Goal: Information Seeking & Learning: Learn about a topic

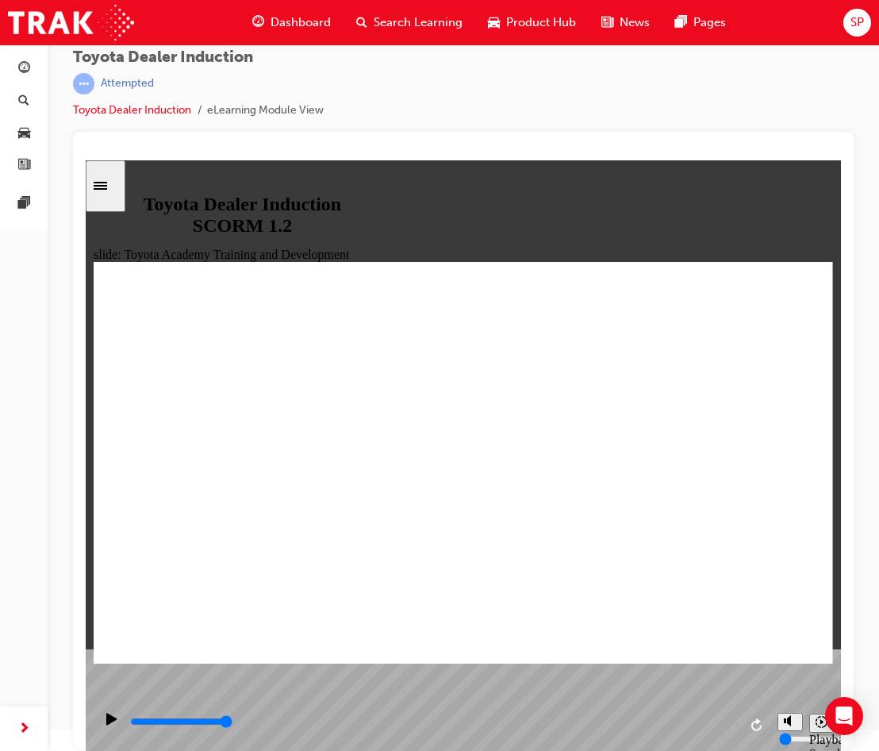
scroll to position [632, 0]
type input "0"
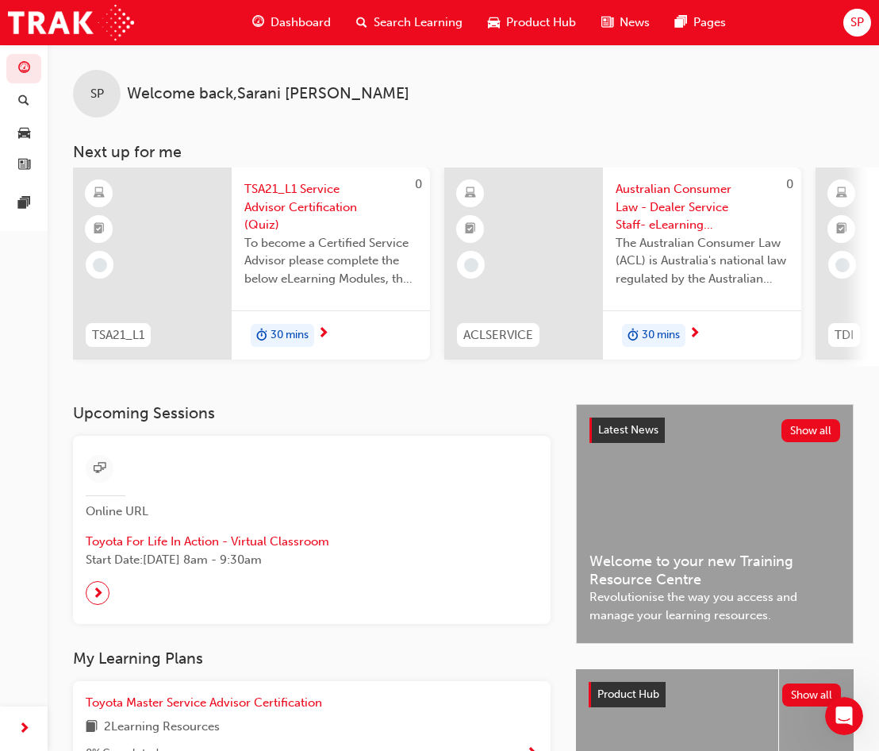
scroll to position [0, 794]
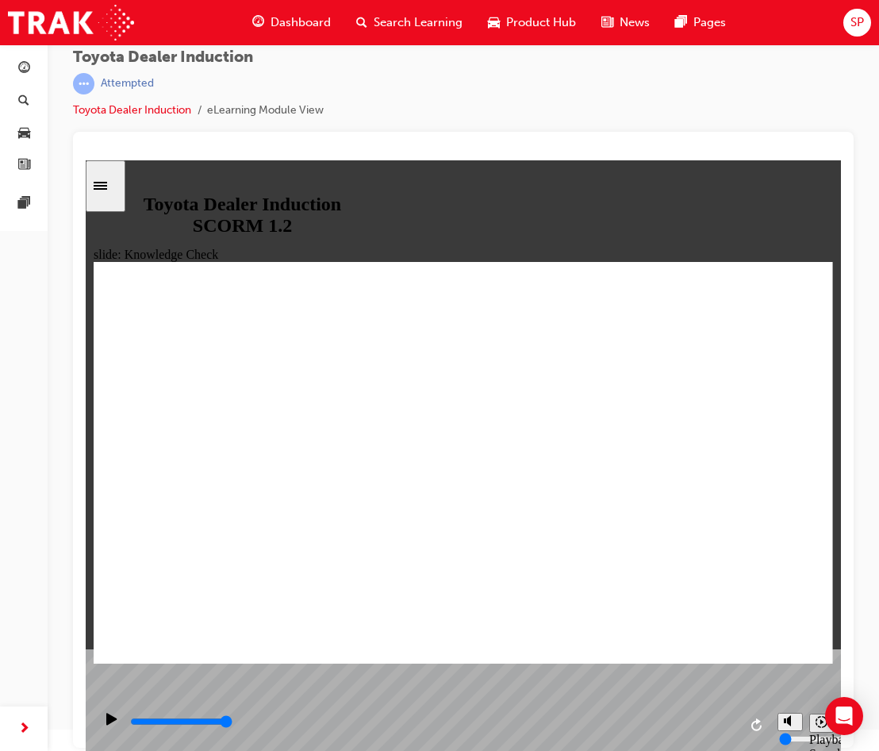
scroll to position [506, 0]
checkbox input "true"
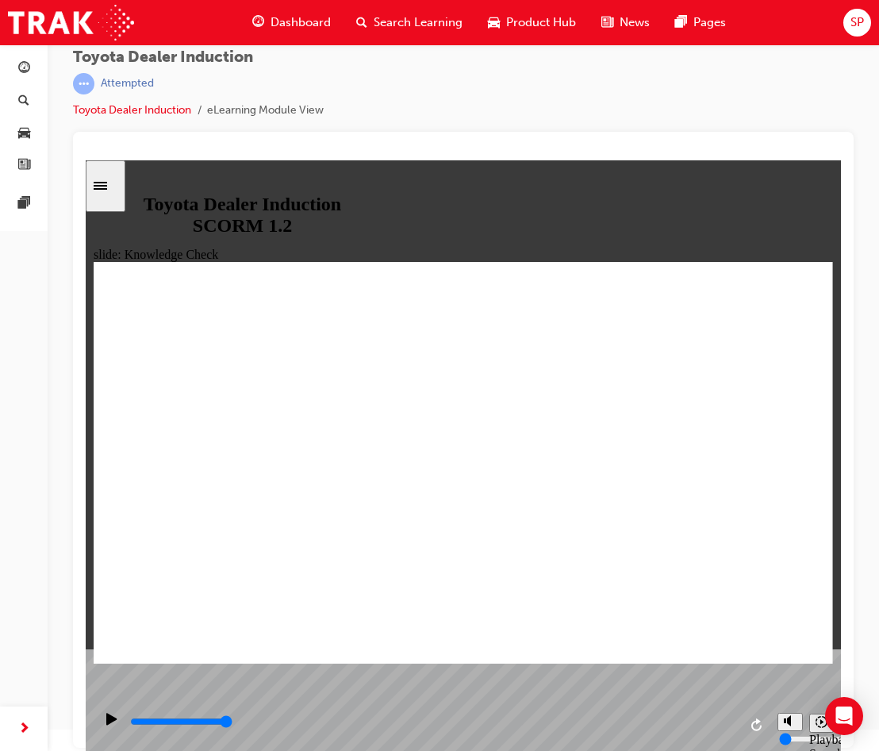
type input "1200"
checkbox input "true"
type input "1600"
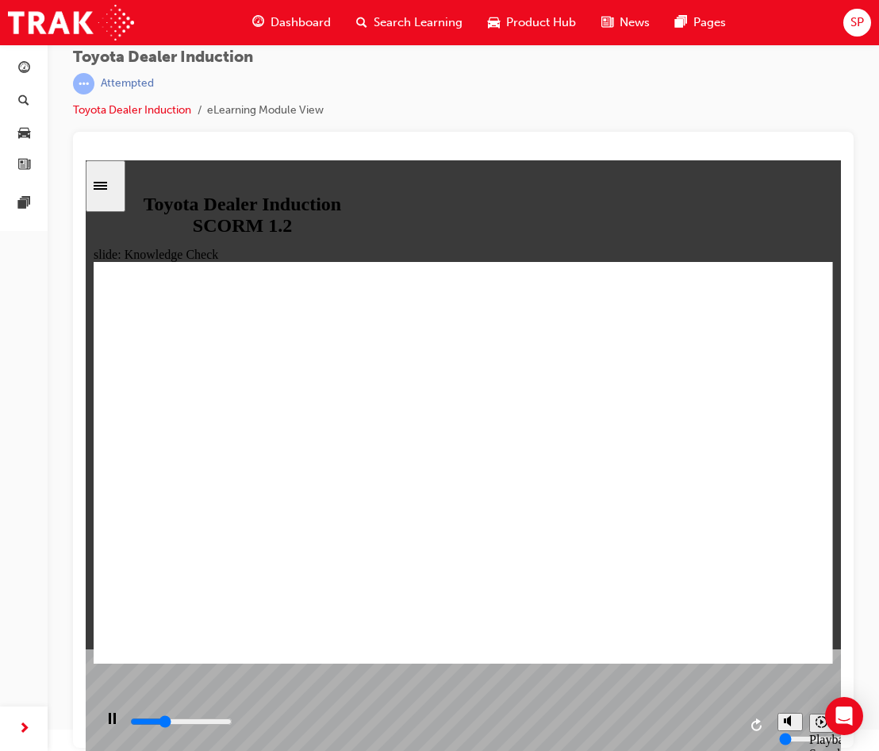
checkbox input "true"
type input "1900"
checkbox input "true"
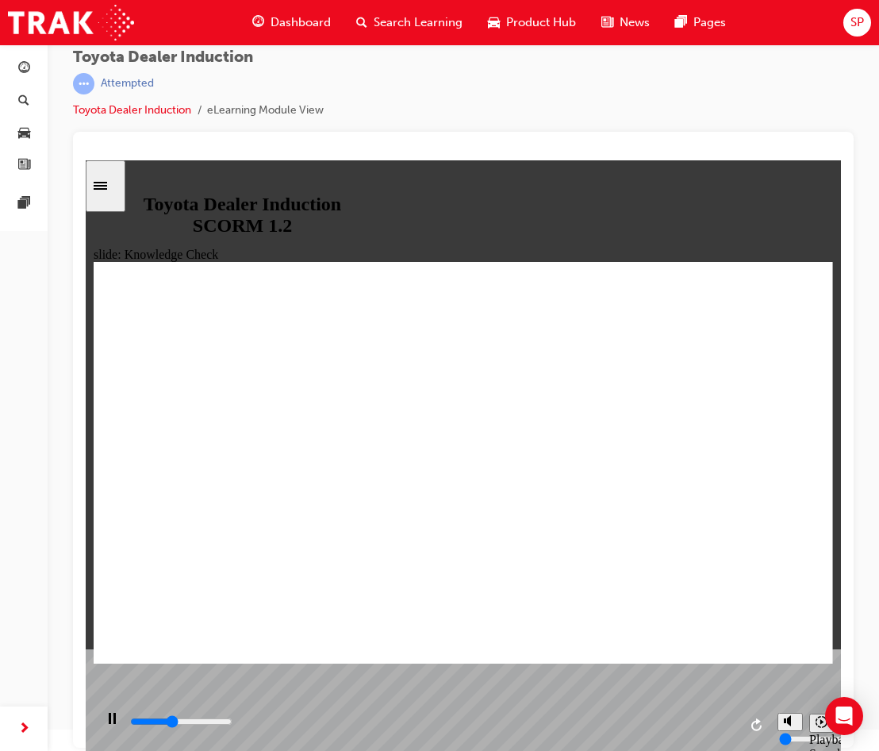
type input "2000"
checkbox input "true"
type input "2800"
checkbox input "true"
type input "5000"
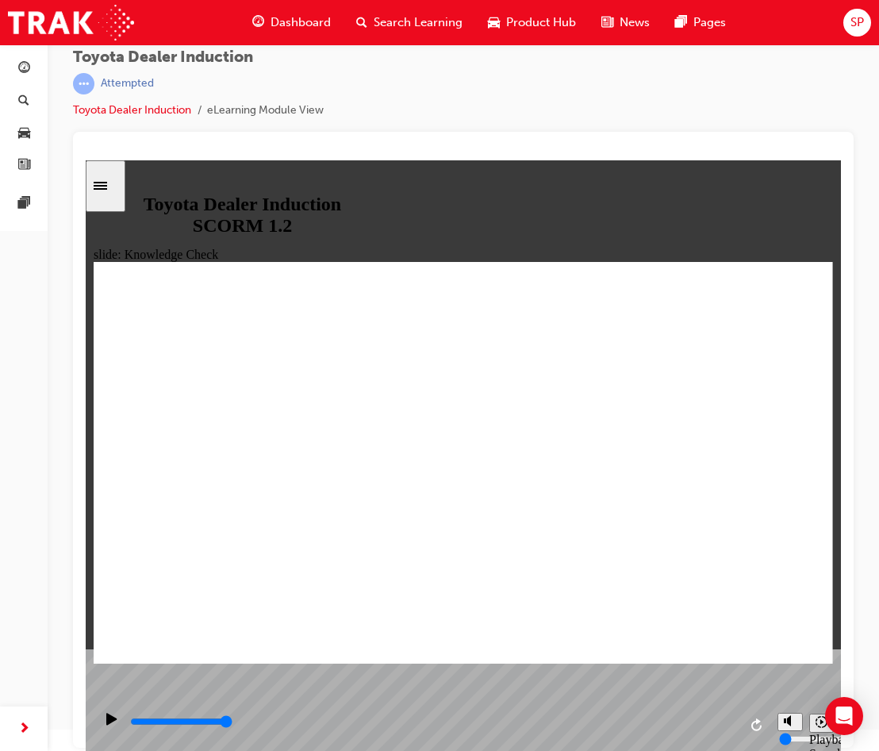
checkbox input "true"
type input "5000"
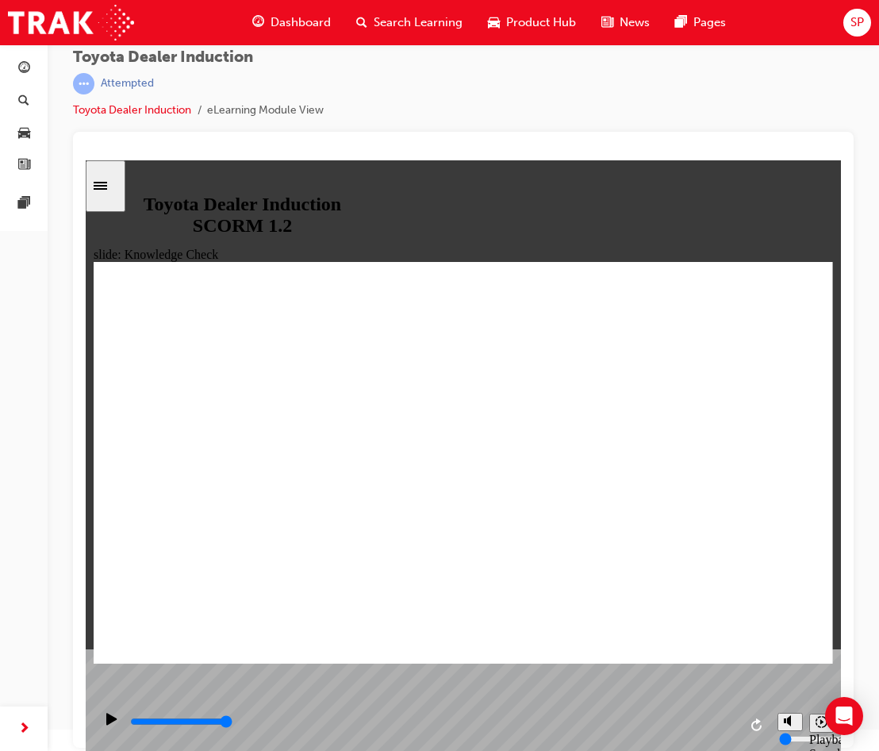
checkbox input "true"
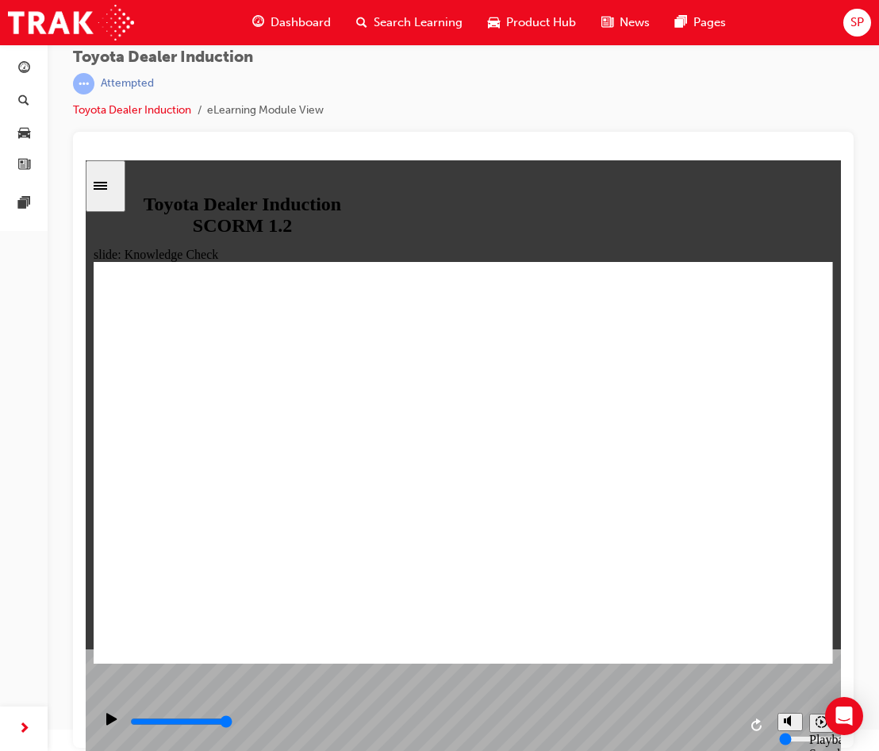
click at [684, 720] on div "playback controls" at bounding box center [434, 722] width 610 height 17
type input "9900"
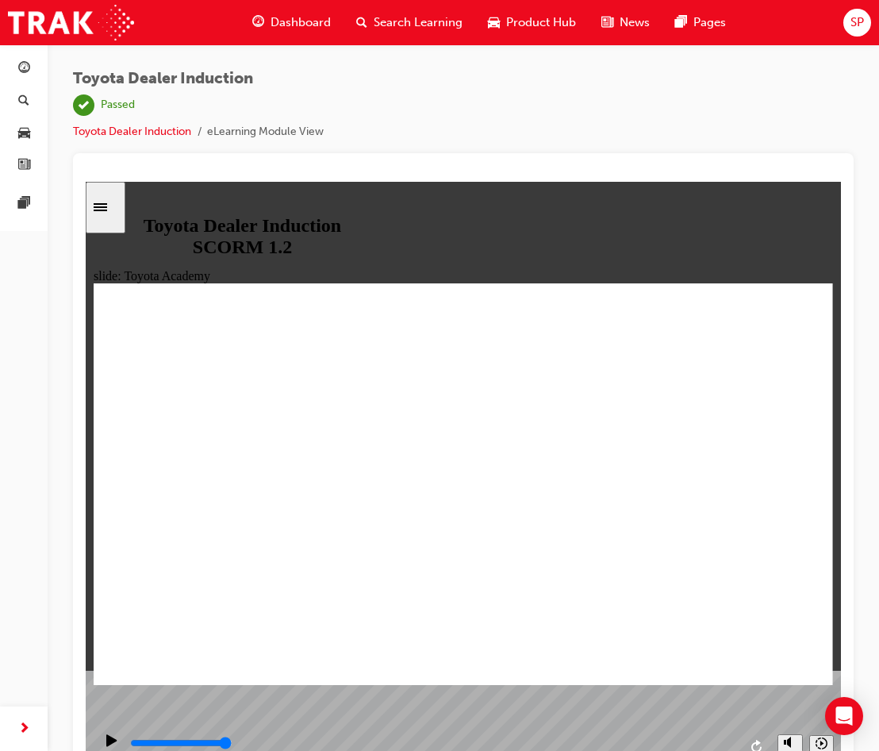
click at [13, 52] on button "Dashboard Search Learning Product Hub News Pages" at bounding box center [23, 117] width 35 height 132
click at [25, 62] on span "guage-icon" at bounding box center [24, 69] width 12 height 14
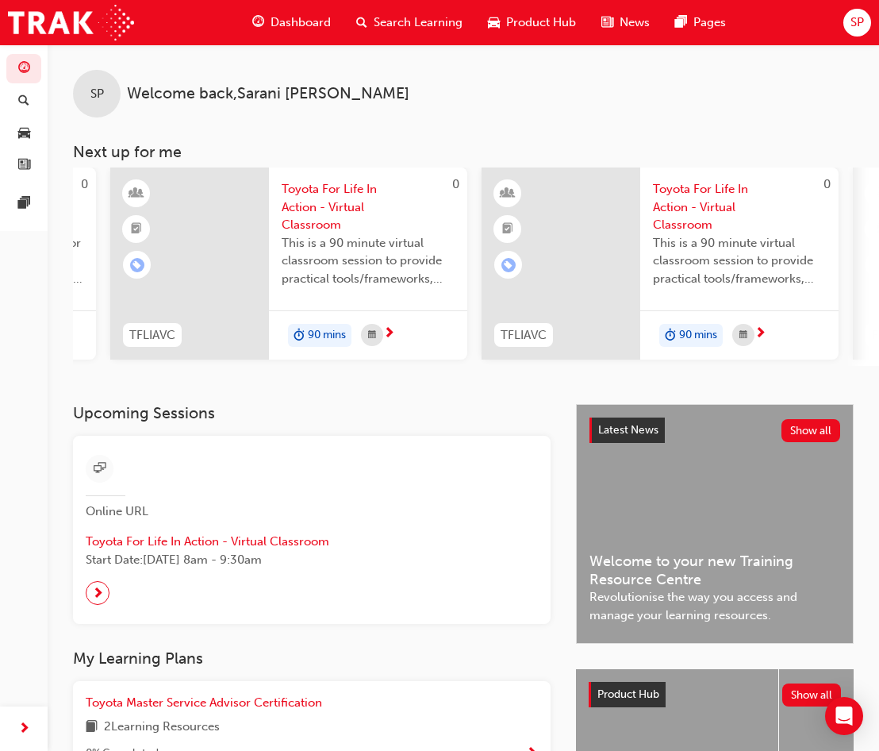
scroll to position [0, 1411]
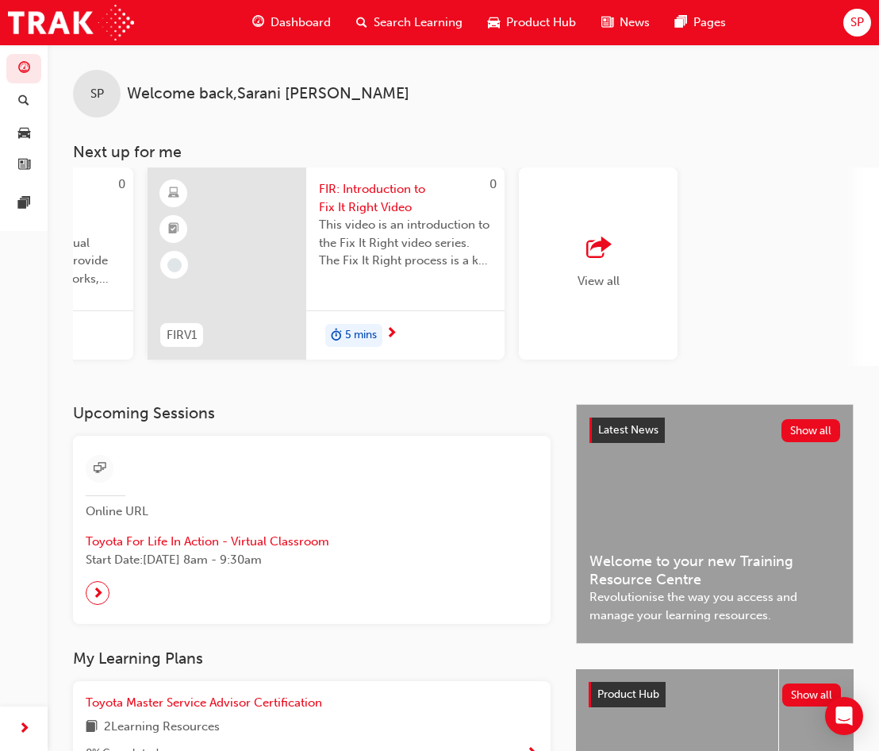
click at [607, 279] on span "View all" at bounding box center [599, 281] width 42 height 14
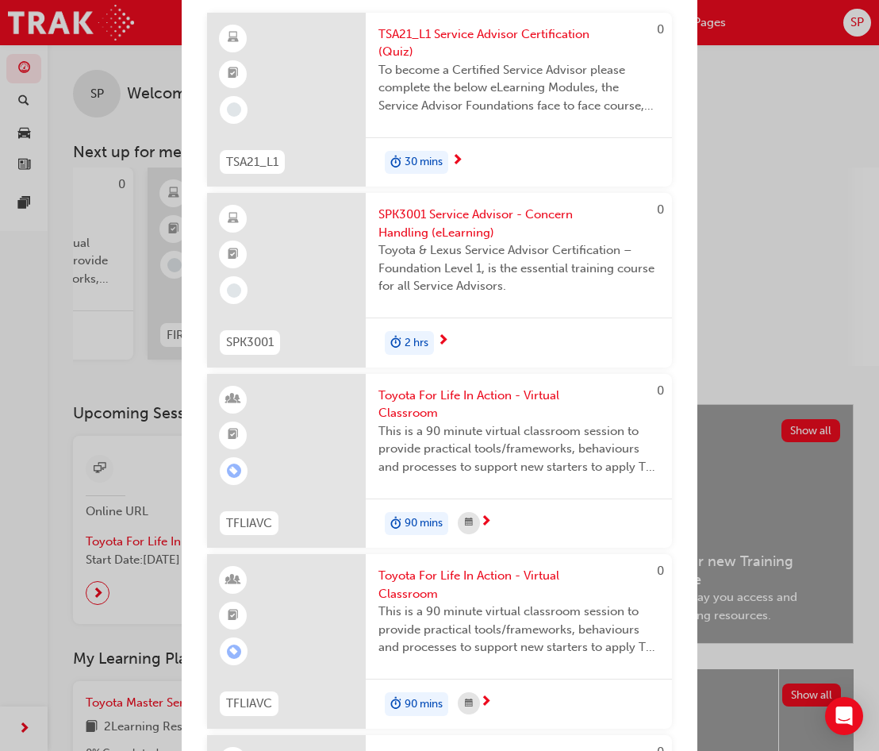
scroll to position [0, 0]
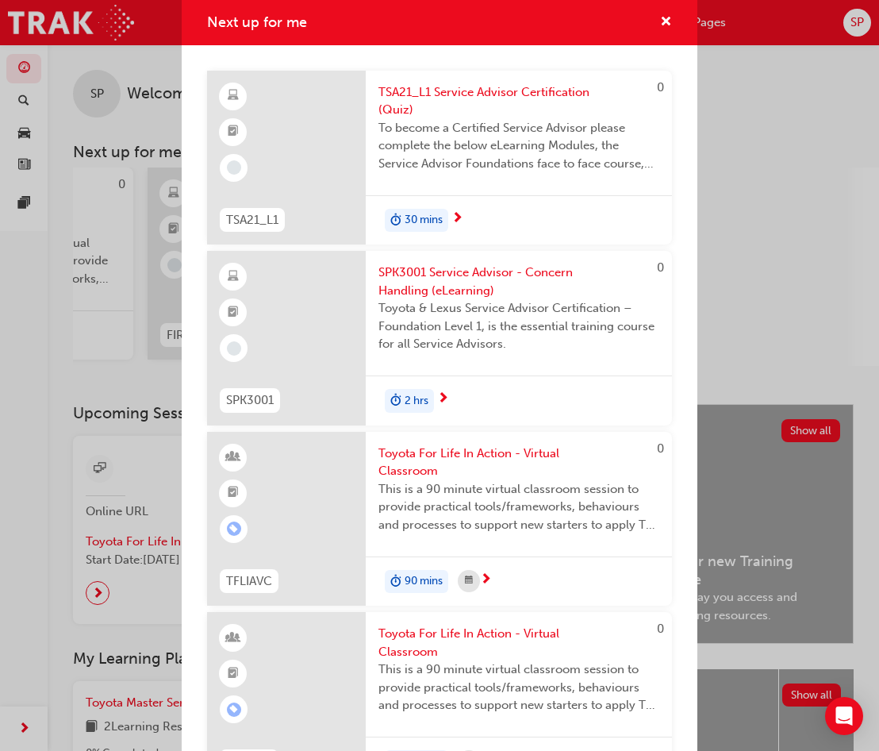
click at [771, 231] on div "Next up for me 0 TSA21_L1 TSA21_L1 Service Advisor Certification (Quiz) To beco…" at bounding box center [439, 375] width 879 height 751
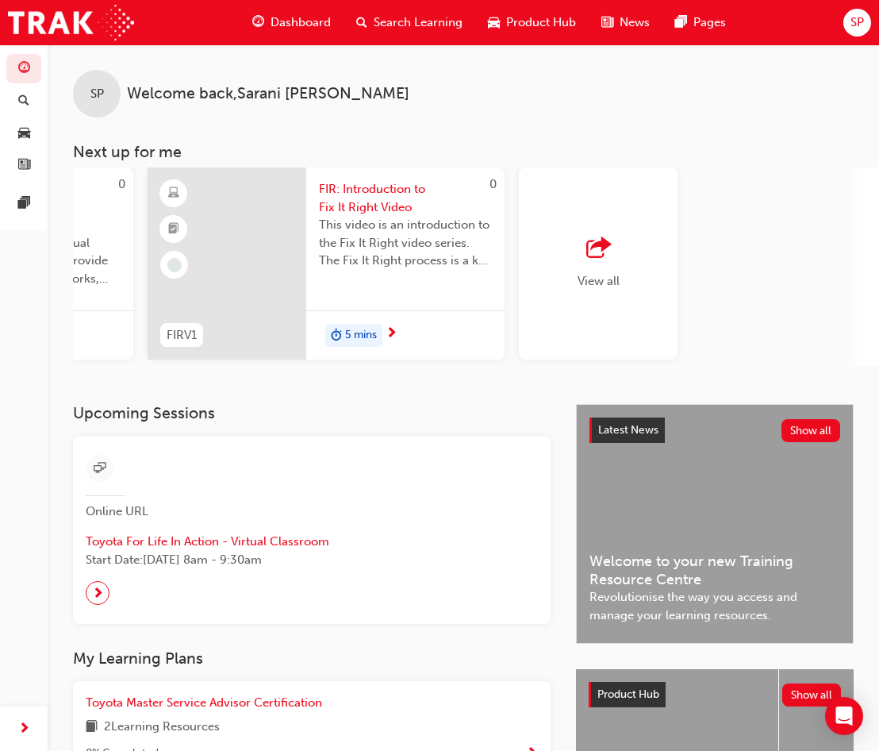
click at [298, 21] on span "Dashboard" at bounding box center [301, 22] width 60 height 18
click at [313, 366] on div "0 TSA21_L1 TSA21_L1 Service Advisor Certification (Quiz) To become a Certified …" at bounding box center [476, 266] width 806 height 198
click at [284, 364] on div "0 FIRV1 FIR: Introduction to Fix It Right Video This video is an introduction t…" at bounding box center [326, 266] width 357 height 198
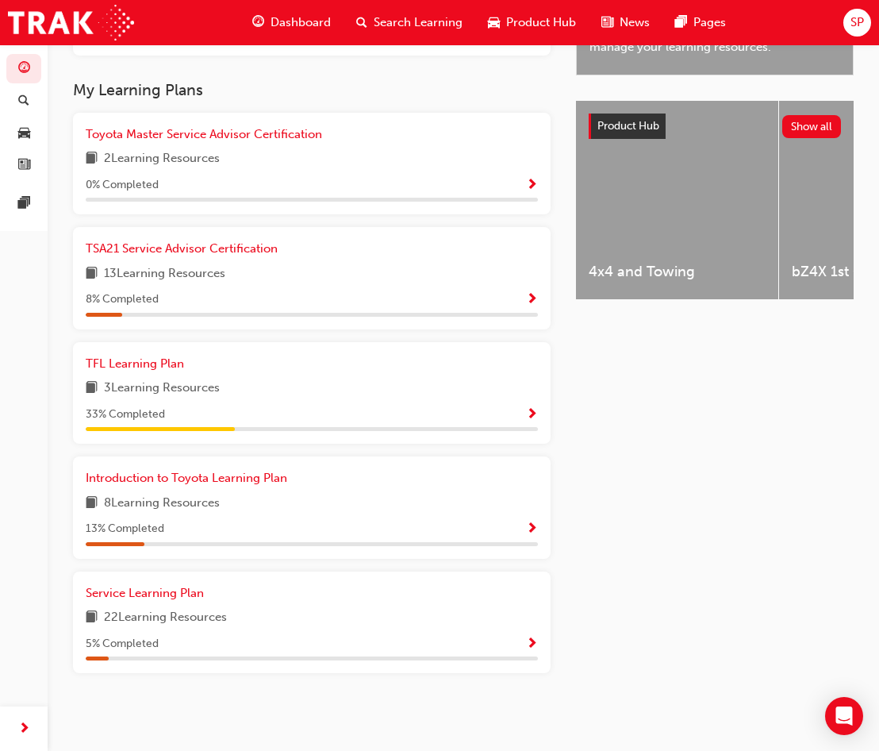
scroll to position [575, 0]
drag, startPoint x: 606, startPoint y: 518, endPoint x: 786, endPoint y: 101, distance: 453.7
click at [607, 518] on div "Latest News Show all Welcome to your new Training Resource Centre Revolutionise…" at bounding box center [715, 274] width 278 height 876
click at [159, 362] on span "TFL Learning Plan" at bounding box center [135, 363] width 98 height 14
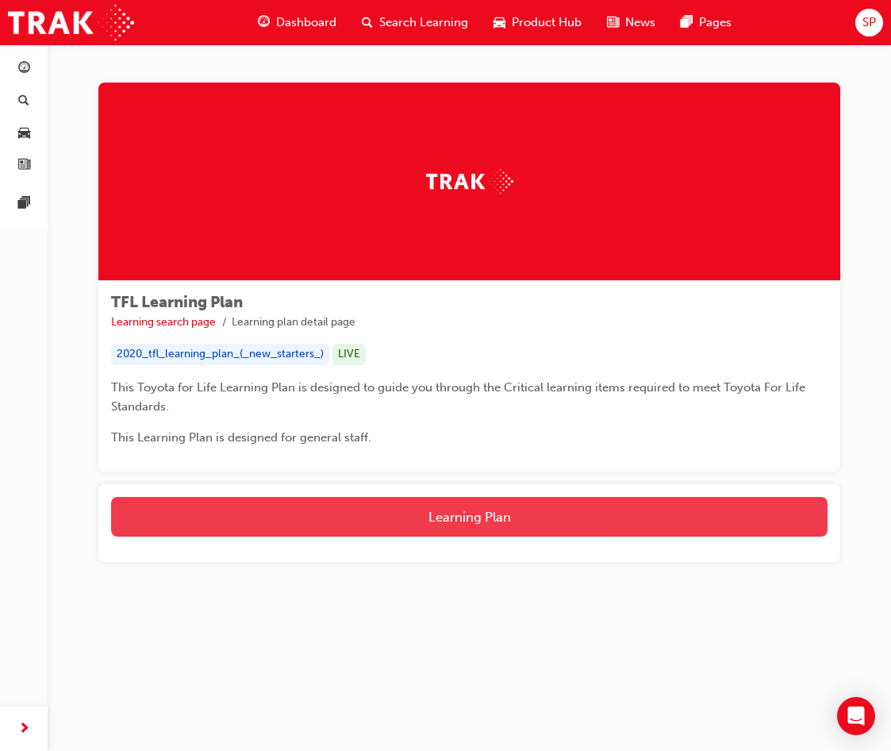
click at [387, 506] on button "Learning Plan" at bounding box center [469, 517] width 717 height 40
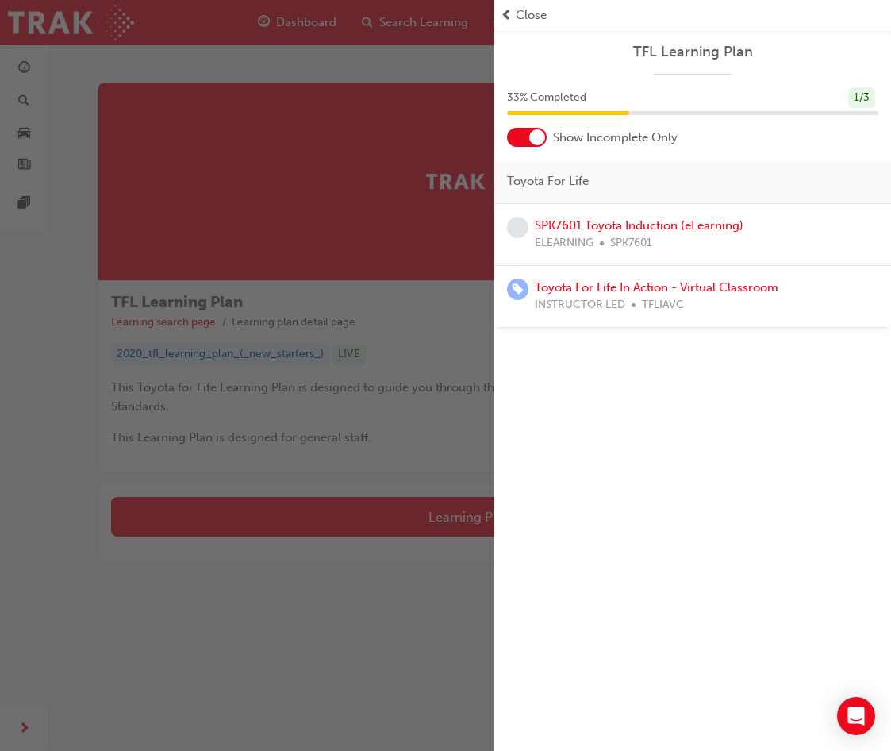
click at [525, 11] on span "Close" at bounding box center [531, 15] width 31 height 18
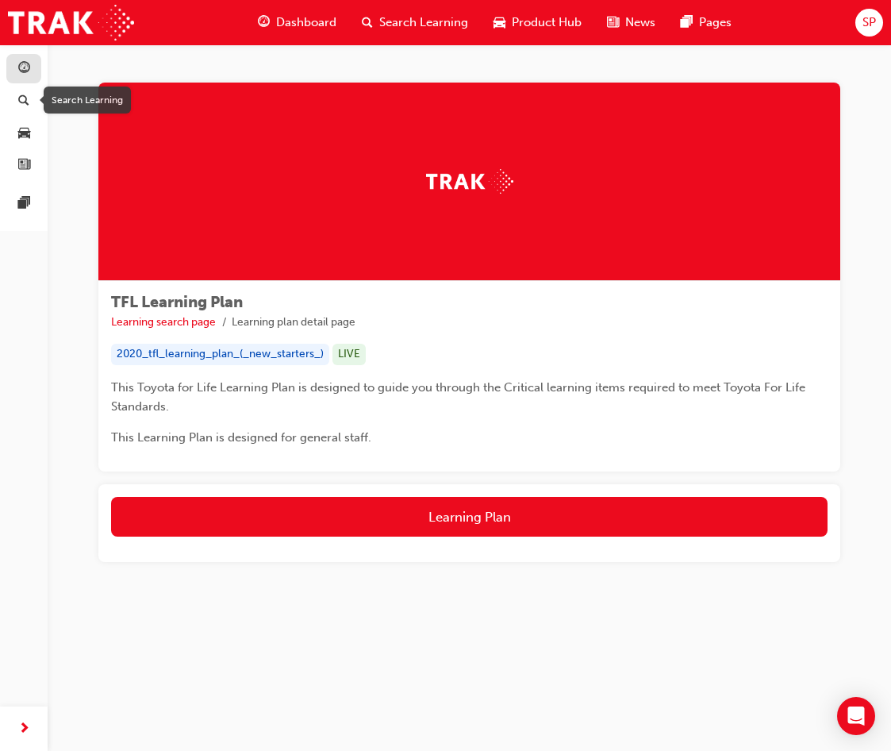
click at [24, 72] on span "guage-icon" at bounding box center [24, 69] width 12 height 14
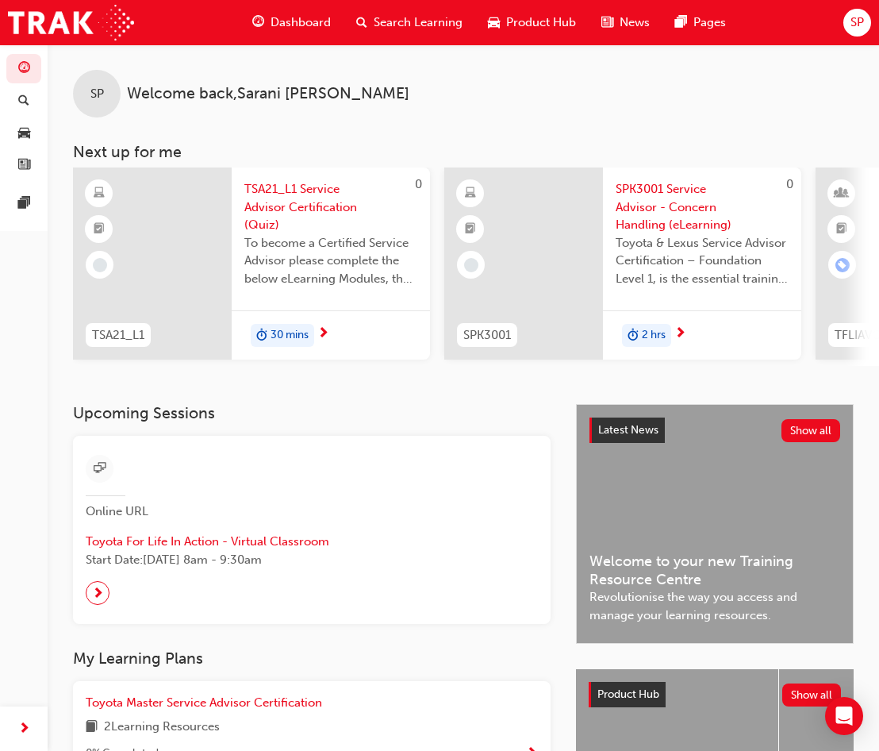
scroll to position [0, 706]
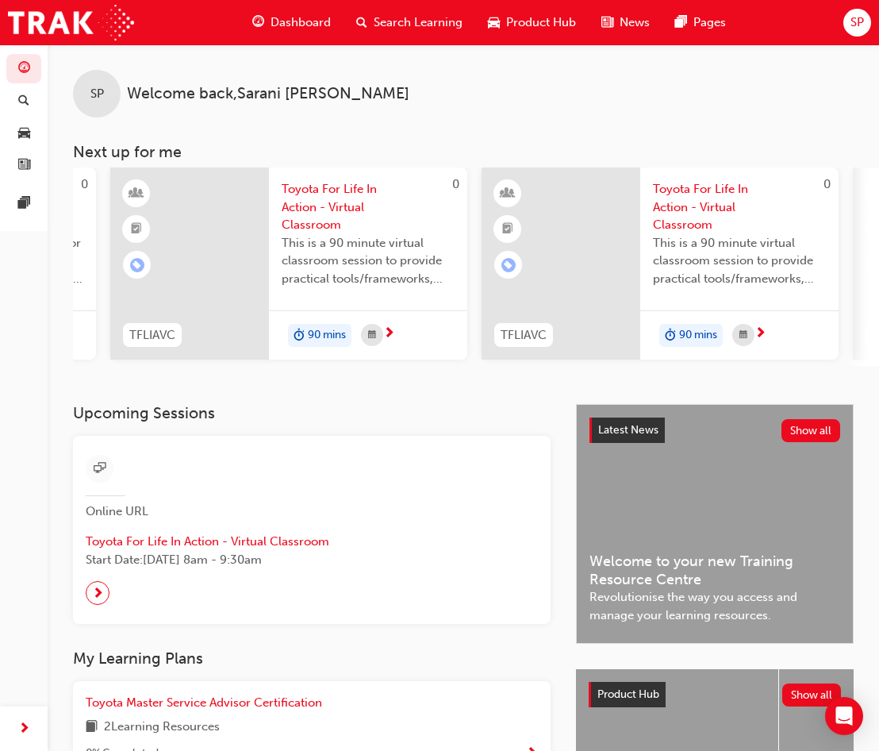
click at [833, 374] on div "SP Welcome back , [PERSON_NAME] Next up for me 0 TSA21_L1 TSA21_L1 Service Advi…" at bounding box center [464, 224] width 832 height 360
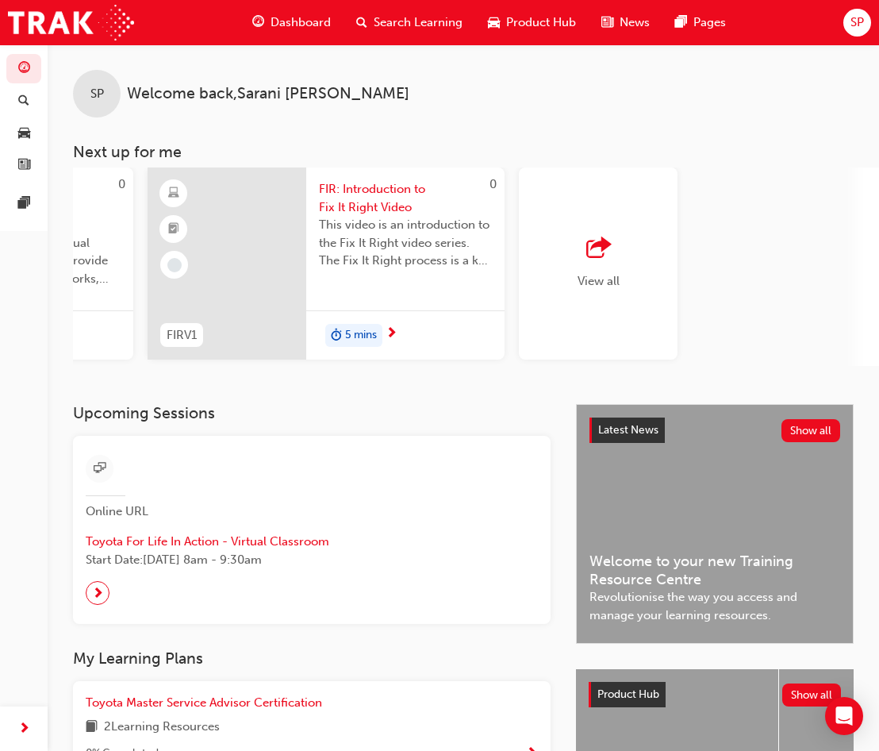
click at [595, 256] on span "outbound-icon" at bounding box center [599, 248] width 24 height 22
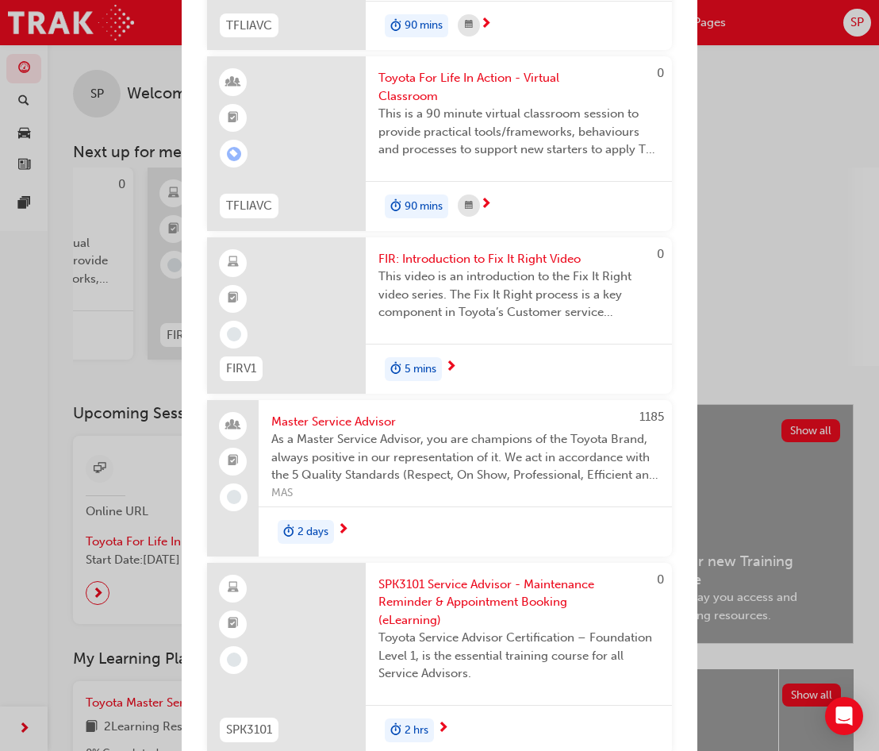
scroll to position [635, 0]
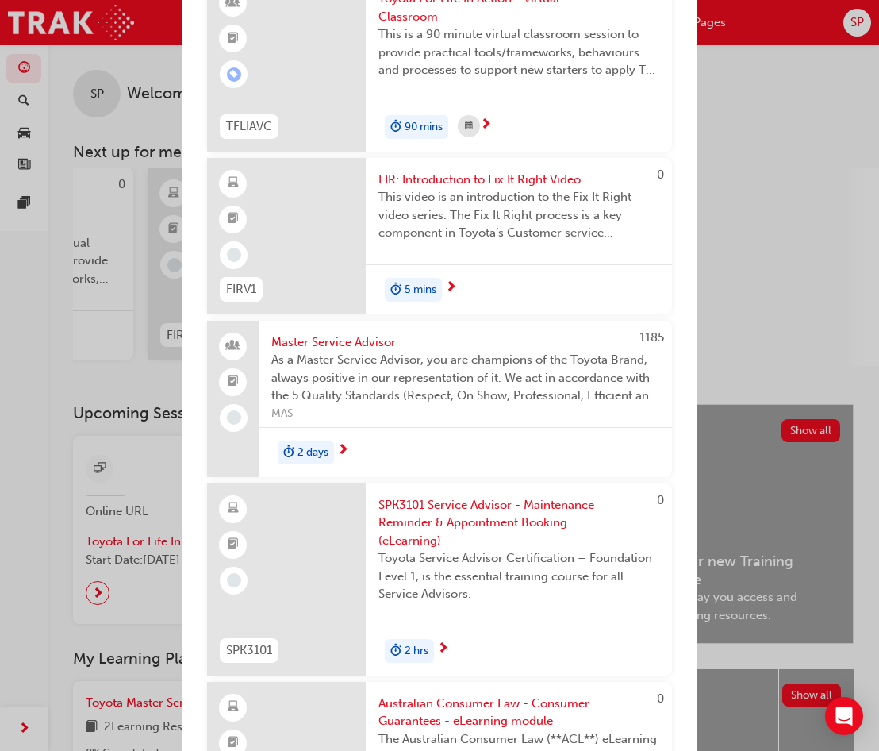
click at [424, 174] on span "FIR: Introduction to Fix It Right Video" at bounding box center [519, 180] width 281 height 18
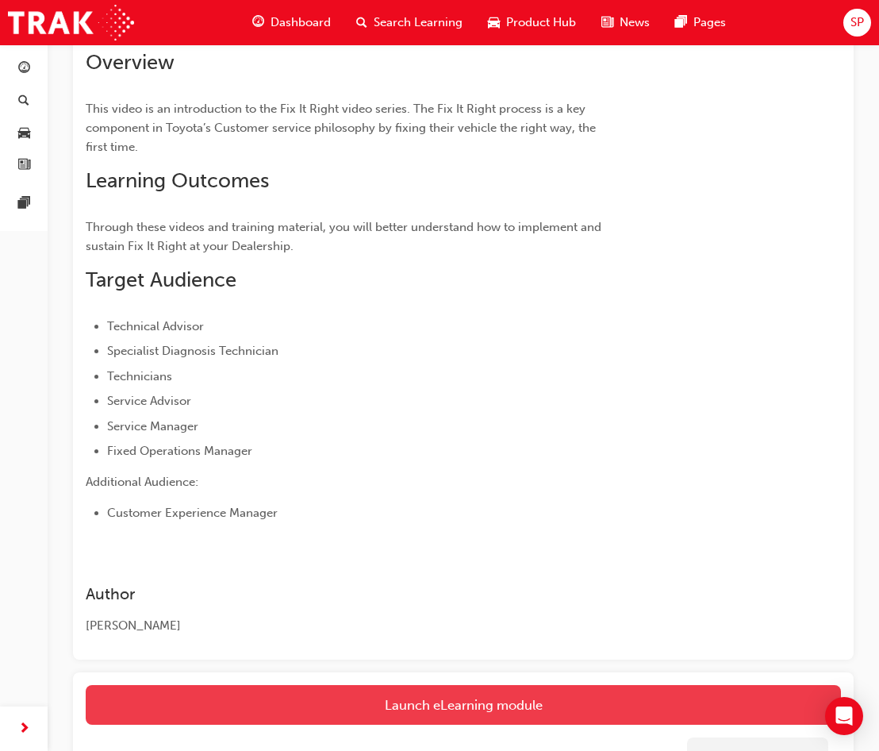
scroll to position [275, 0]
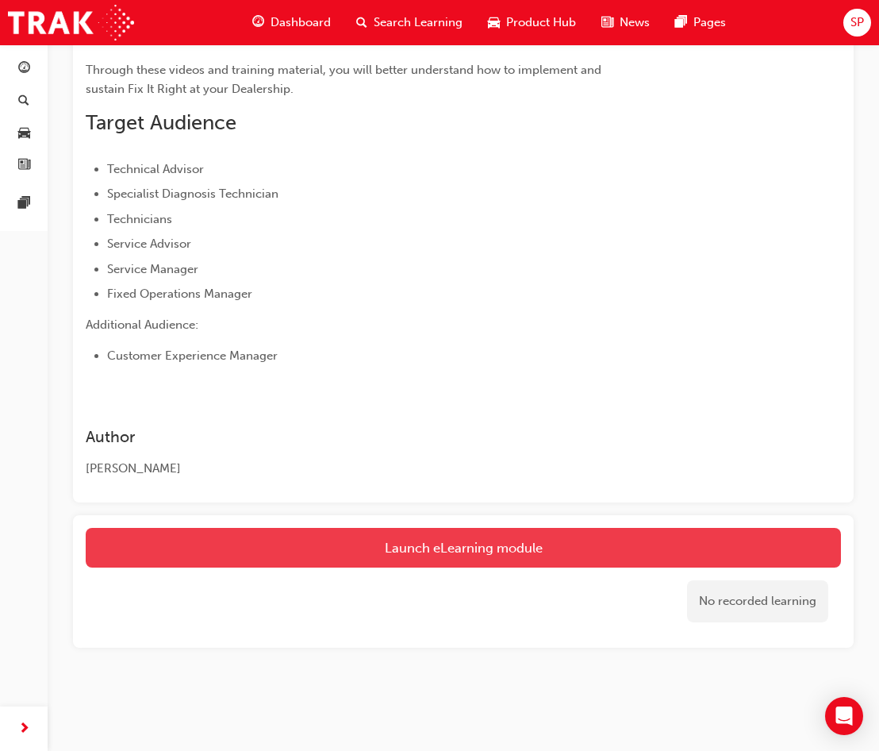
click at [480, 559] on link "Launch eLearning module" at bounding box center [464, 548] width 756 height 40
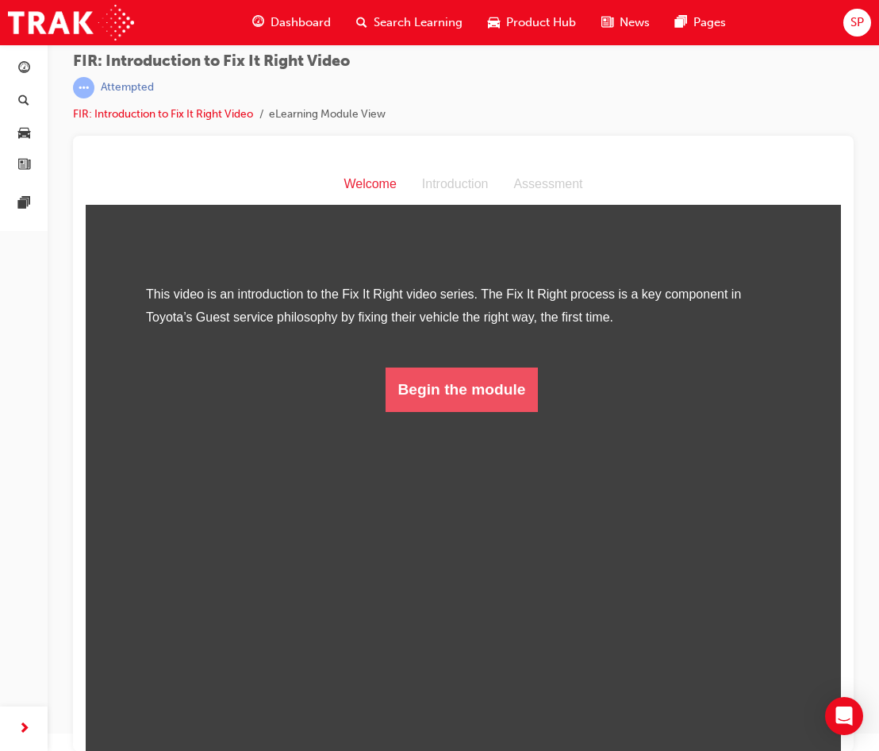
scroll to position [21, 0]
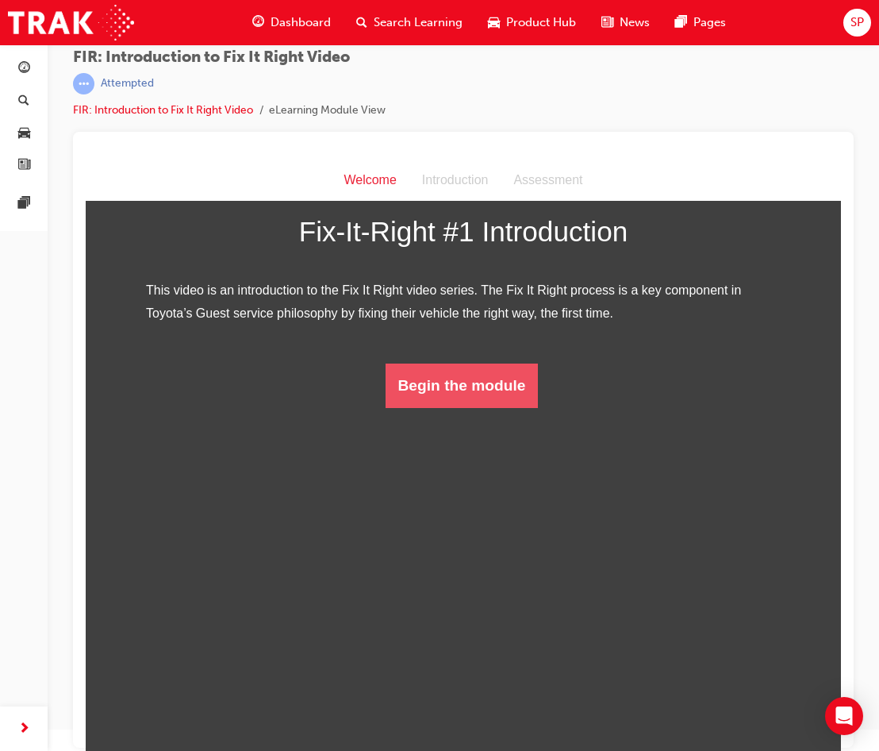
click at [487, 408] on button "Begin the module" at bounding box center [462, 386] width 153 height 44
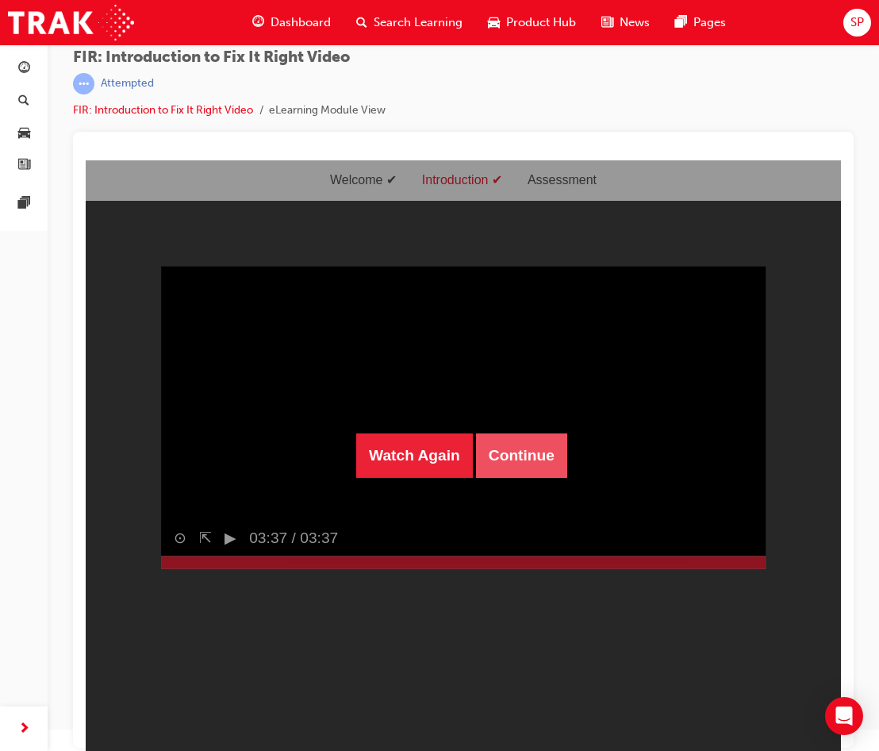
click at [532, 447] on button "Continue" at bounding box center [521, 455] width 91 height 44
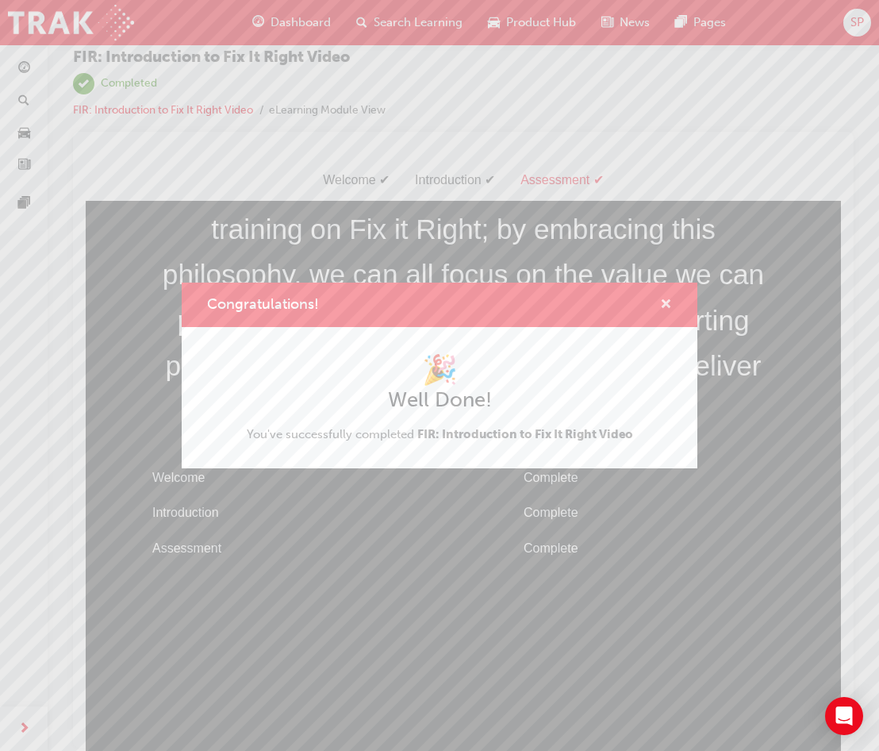
click at [669, 298] on span "cross-icon" at bounding box center [666, 305] width 12 height 14
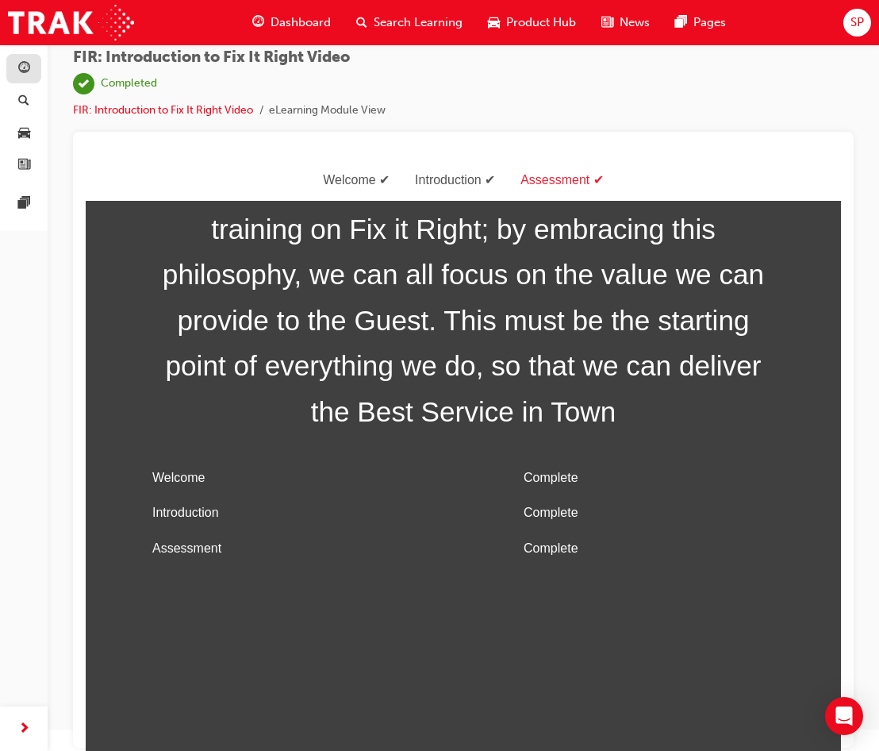
drag, startPoint x: 29, startPoint y: 67, endPoint x: 36, endPoint y: 80, distance: 14.6
click at [29, 67] on span "guage-icon" at bounding box center [24, 69] width 12 height 14
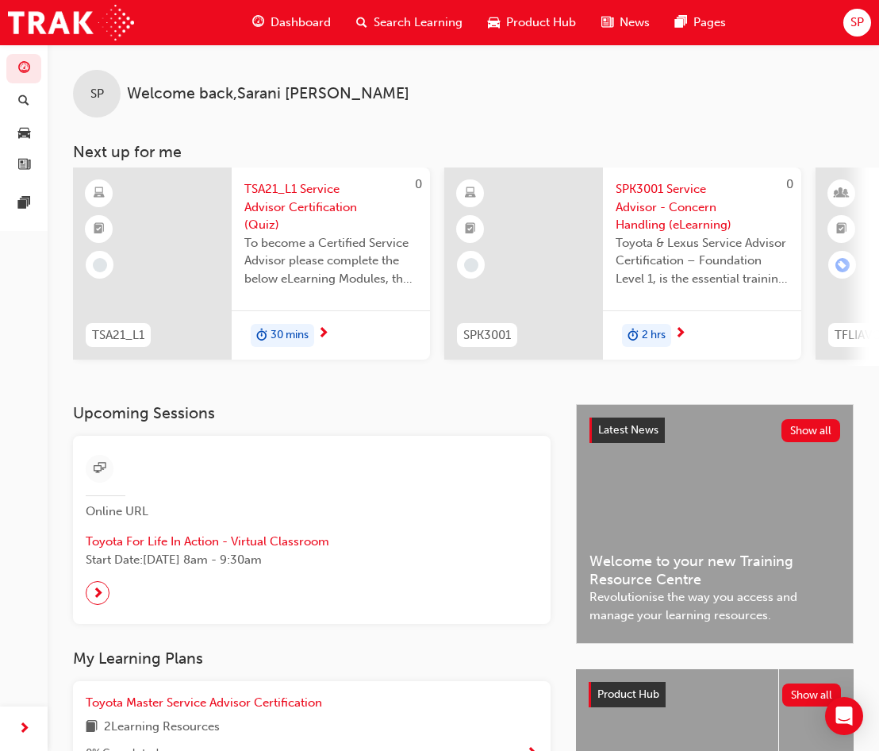
click at [798, 375] on div "SP Welcome back , [PERSON_NAME] Next up for me 0 TSA21_L1 TSA21_L1 Service Advi…" at bounding box center [464, 224] width 832 height 360
click at [287, 290] on div "To become a Certified Service Advisor please complete the below eLearning Modul…" at bounding box center [330, 266] width 173 height 64
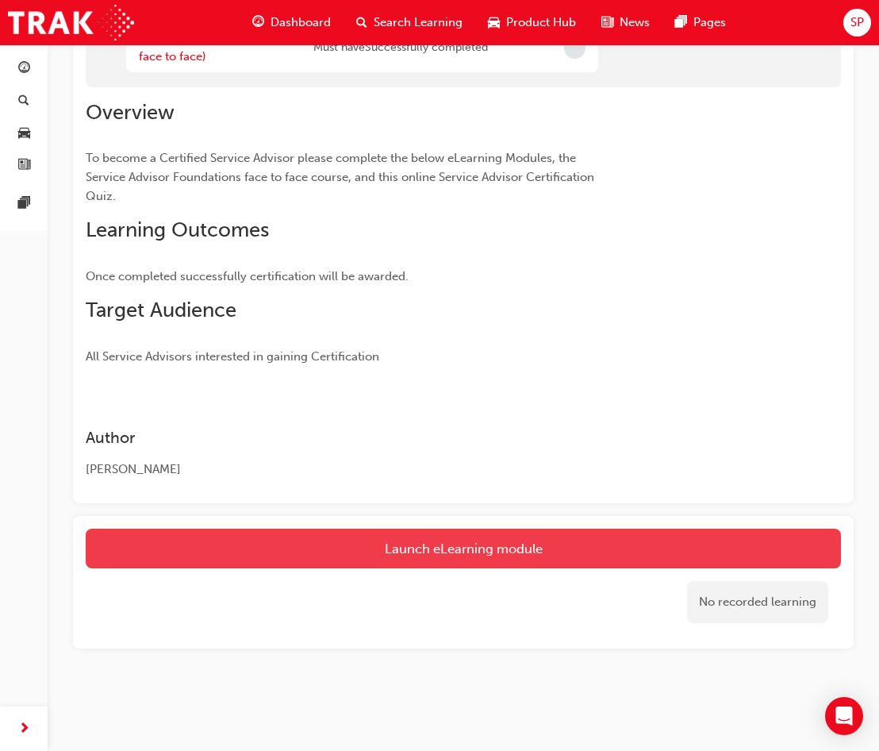
scroll to position [166, 0]
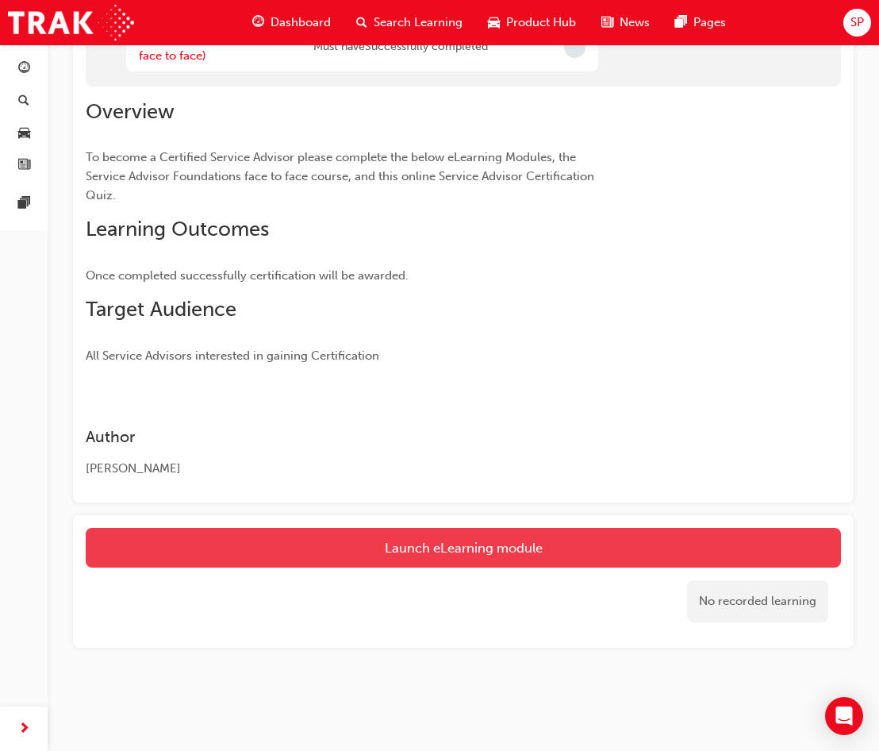
click at [436, 547] on button "Launch eLearning module" at bounding box center [464, 548] width 756 height 40
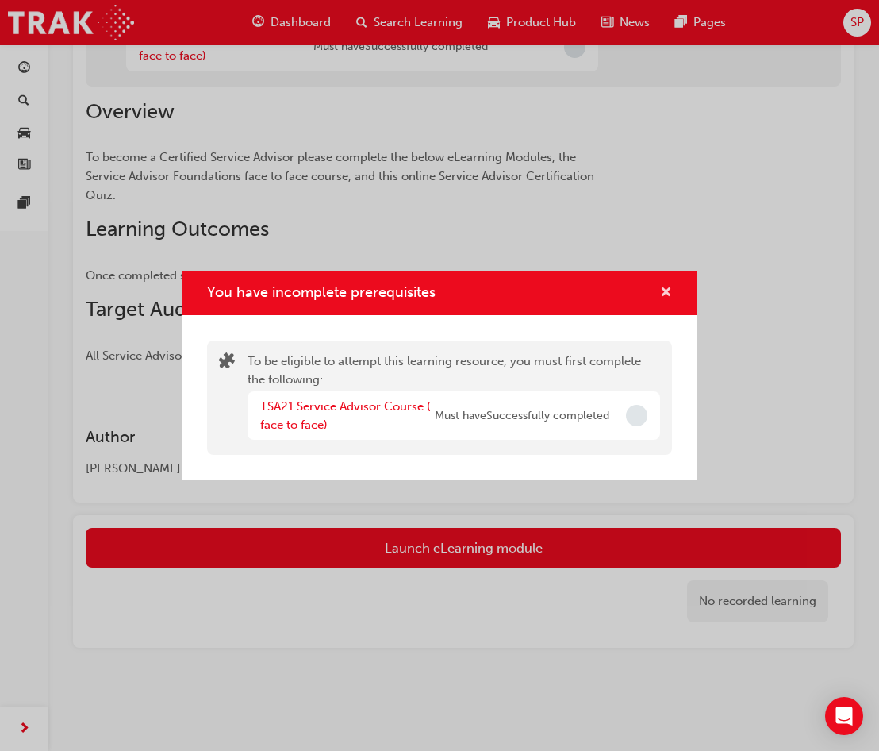
click at [668, 294] on span "cross-icon" at bounding box center [666, 294] width 12 height 14
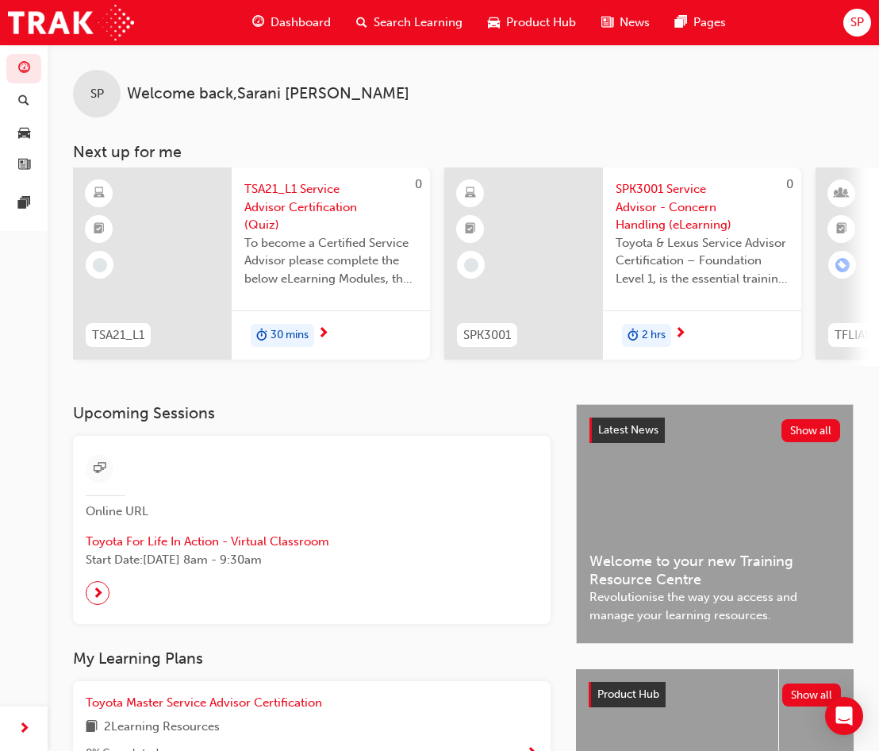
click at [735, 304] on div "SPK3001 Service Advisor - Concern Handling (eLearning) Toyota & Lexus Service A…" at bounding box center [702, 238] width 198 height 143
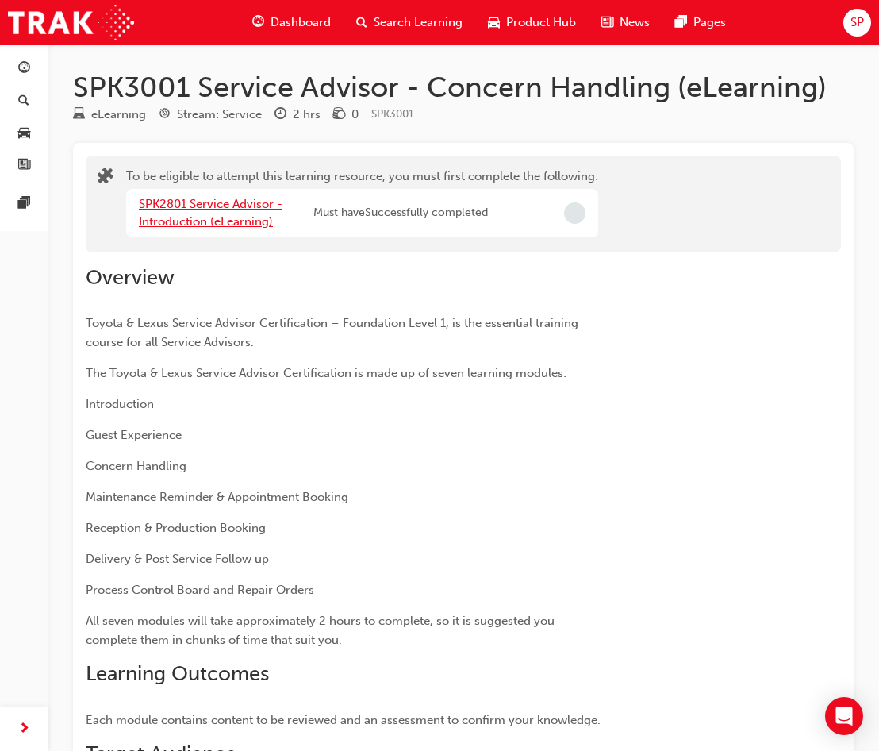
click at [223, 201] on link "SPK2801 Service Advisor - Introduction (eLearning)" at bounding box center [211, 213] width 144 height 33
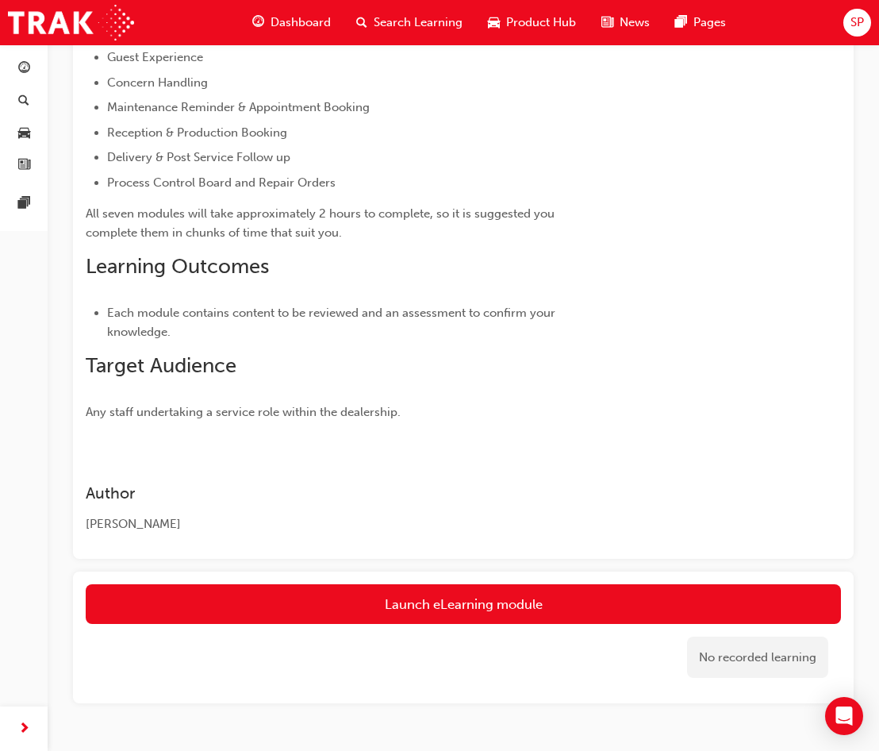
scroll to position [331, 0]
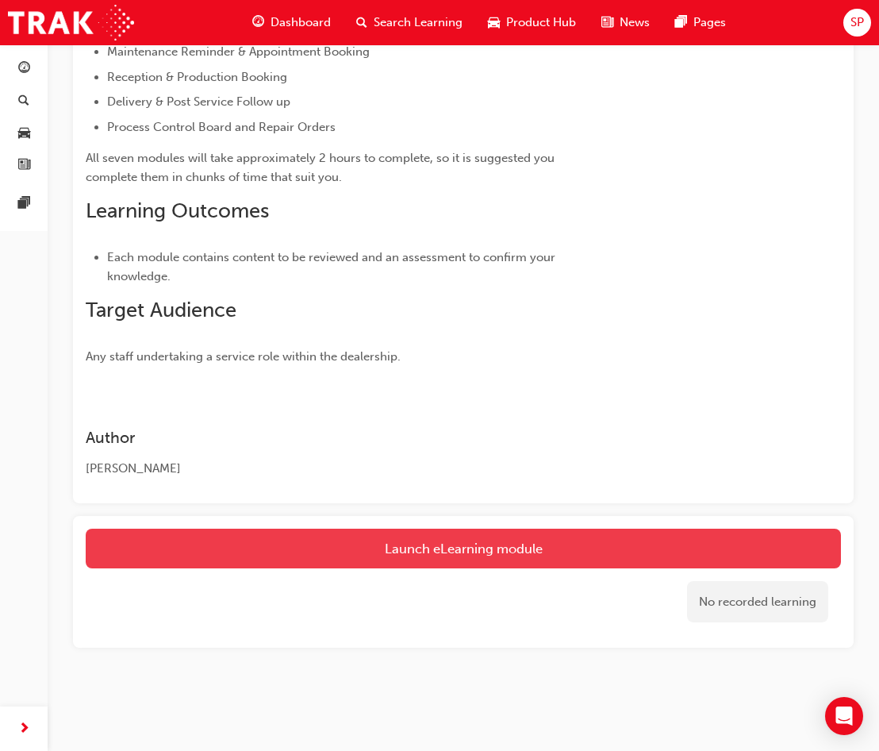
click at [525, 543] on link "Launch eLearning module" at bounding box center [464, 549] width 756 height 40
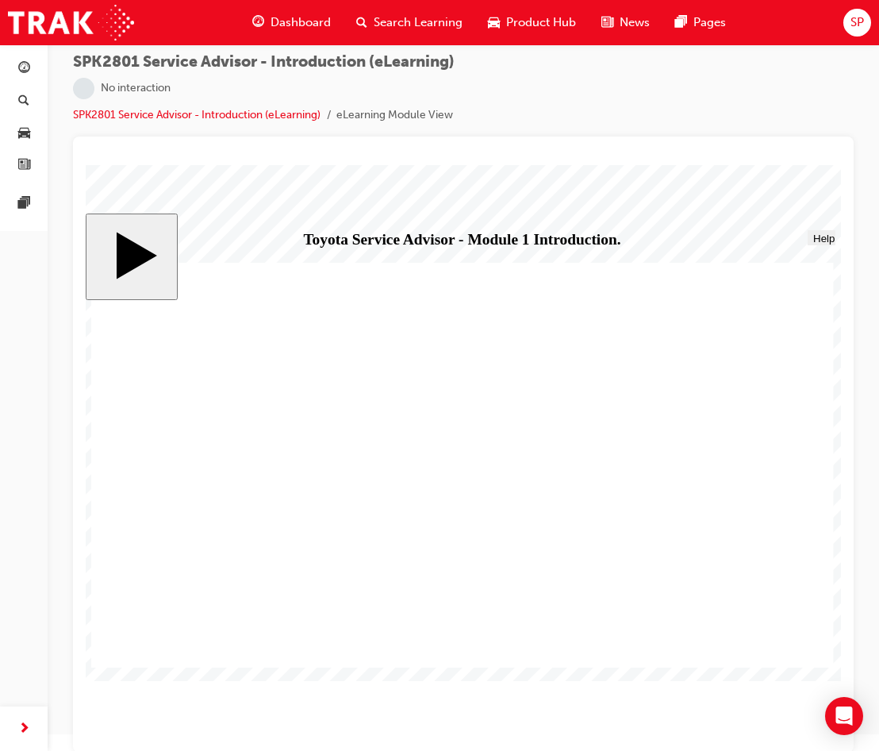
scroll to position [21, 0]
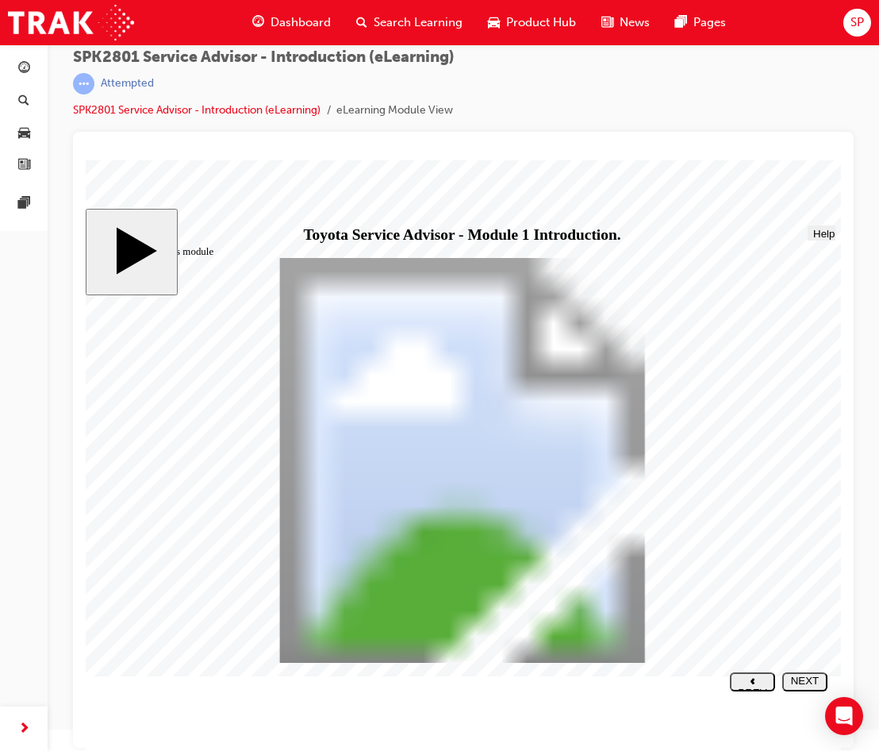
click at [796, 681] on div "NEXT" at bounding box center [805, 687] width 33 height 24
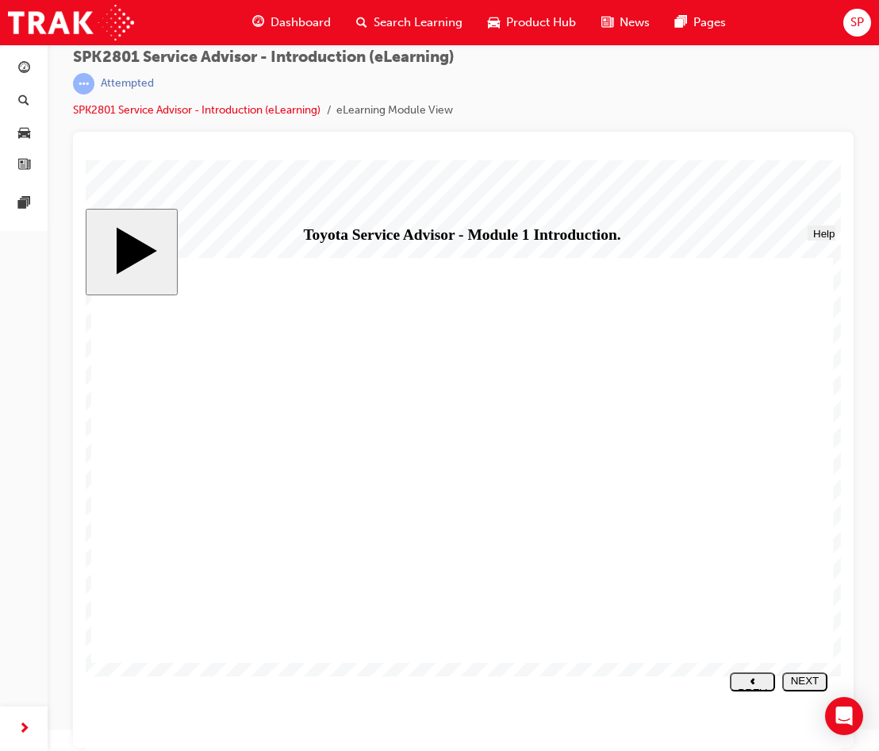
click at [804, 684] on div "NEXT" at bounding box center [805, 687] width 33 height 24
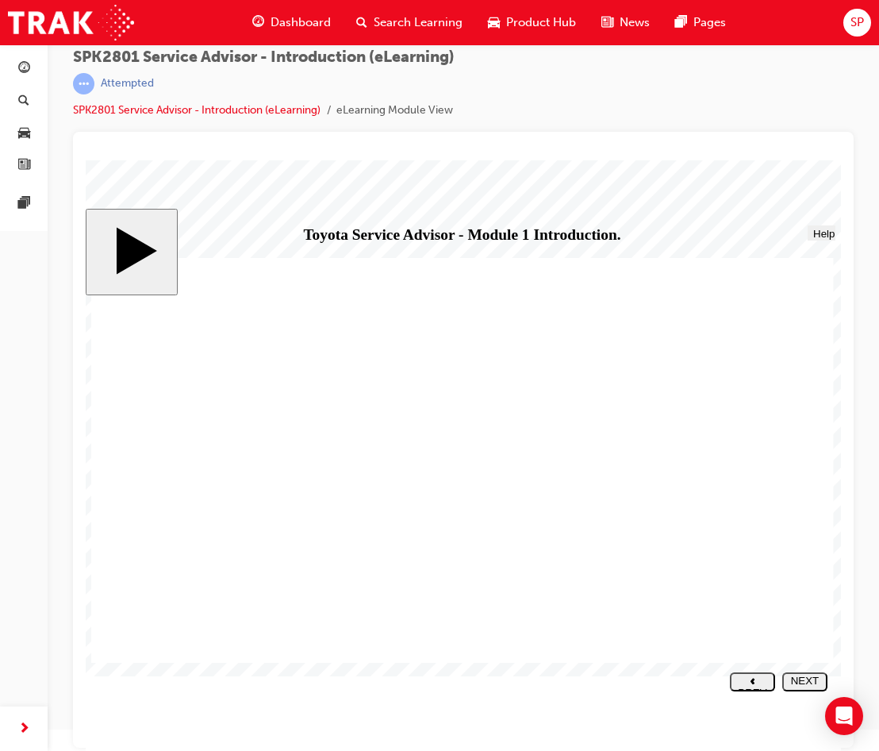
click at [802, 676] on button "NEXT" at bounding box center [805, 681] width 45 height 19
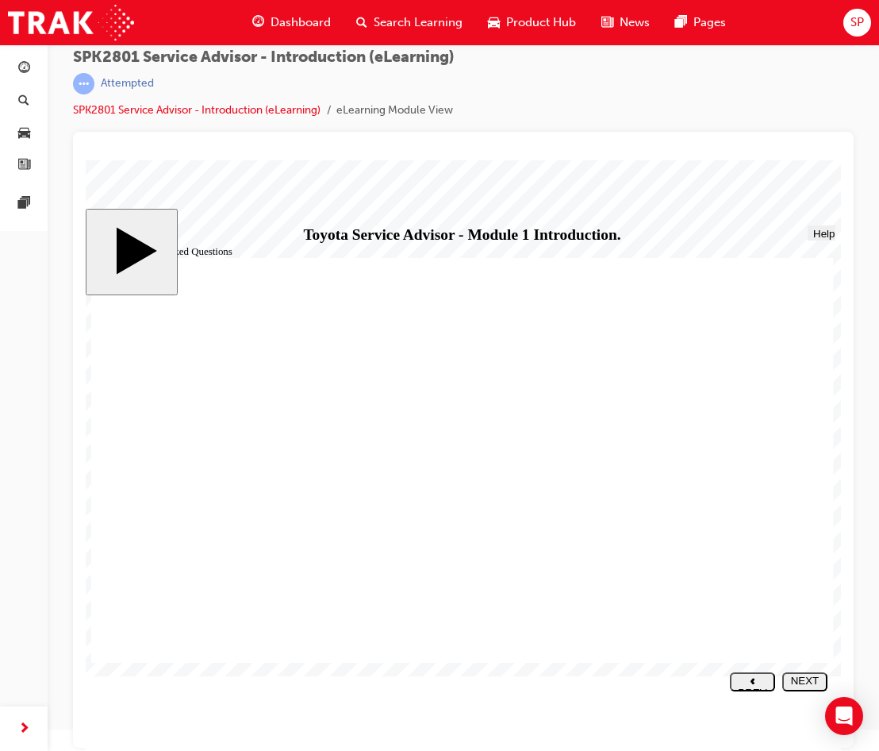
click at [811, 680] on div "NEXT" at bounding box center [805, 687] width 33 height 24
click at [806, 683] on div "NEXT" at bounding box center [805, 687] width 33 height 24
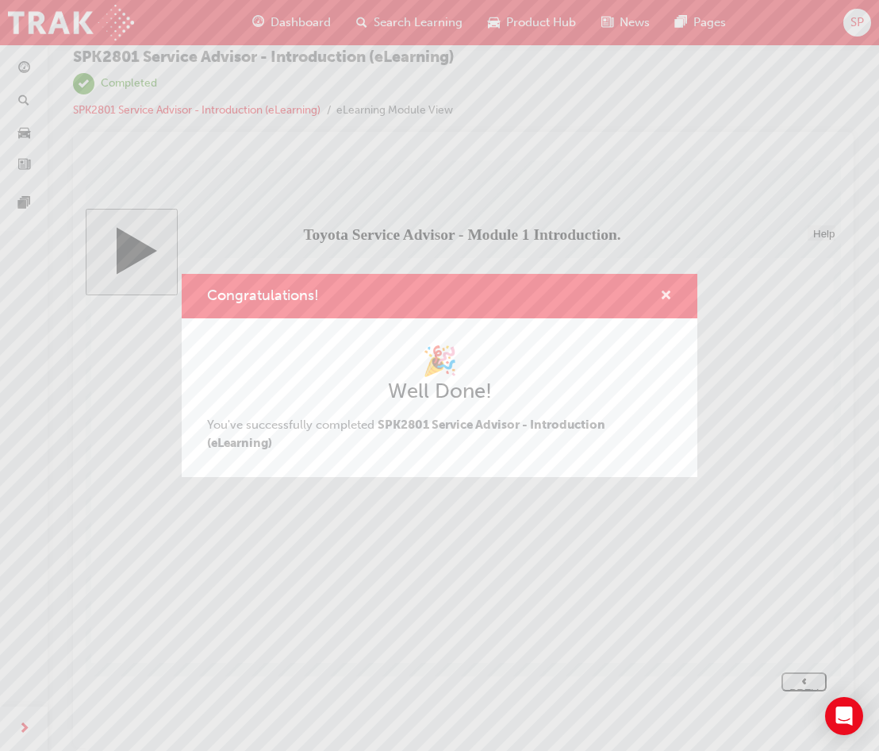
click at [668, 290] on span "cross-icon" at bounding box center [666, 297] width 12 height 14
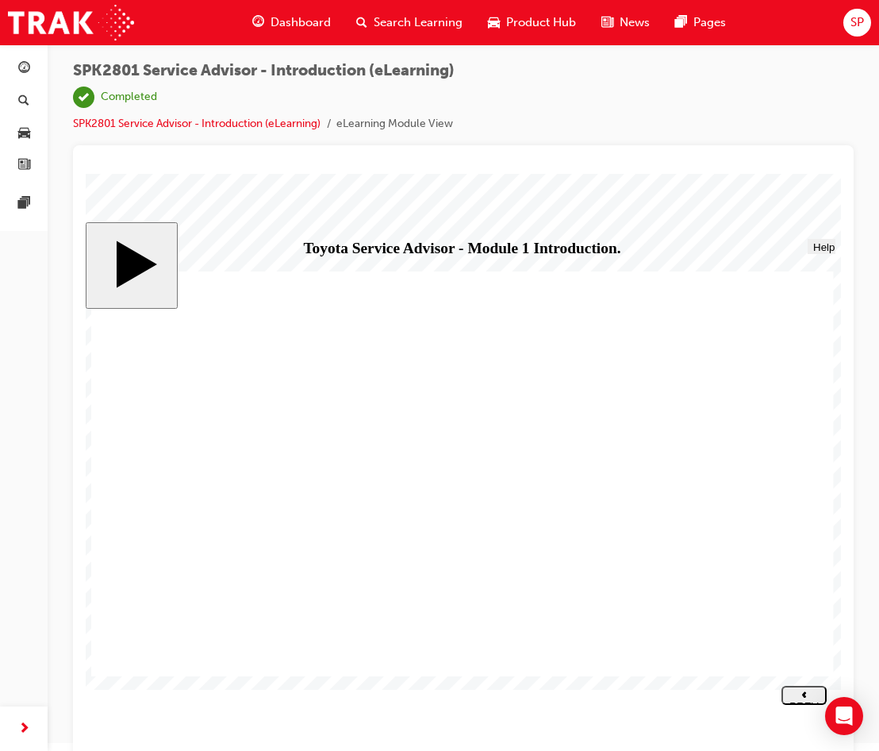
scroll to position [0, 0]
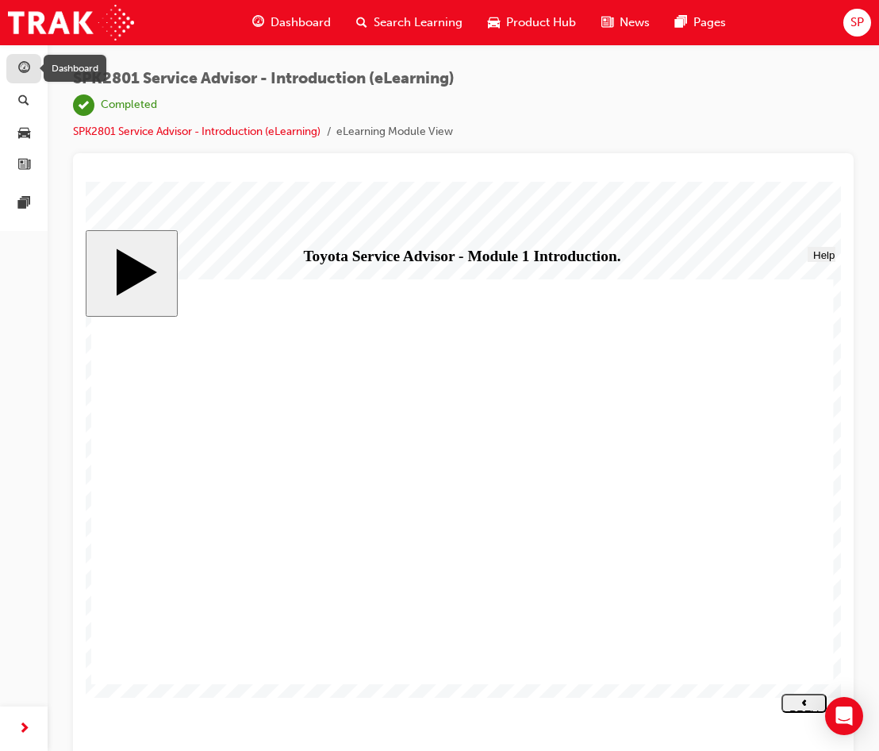
click at [23, 72] on span "guage-icon" at bounding box center [24, 69] width 12 height 14
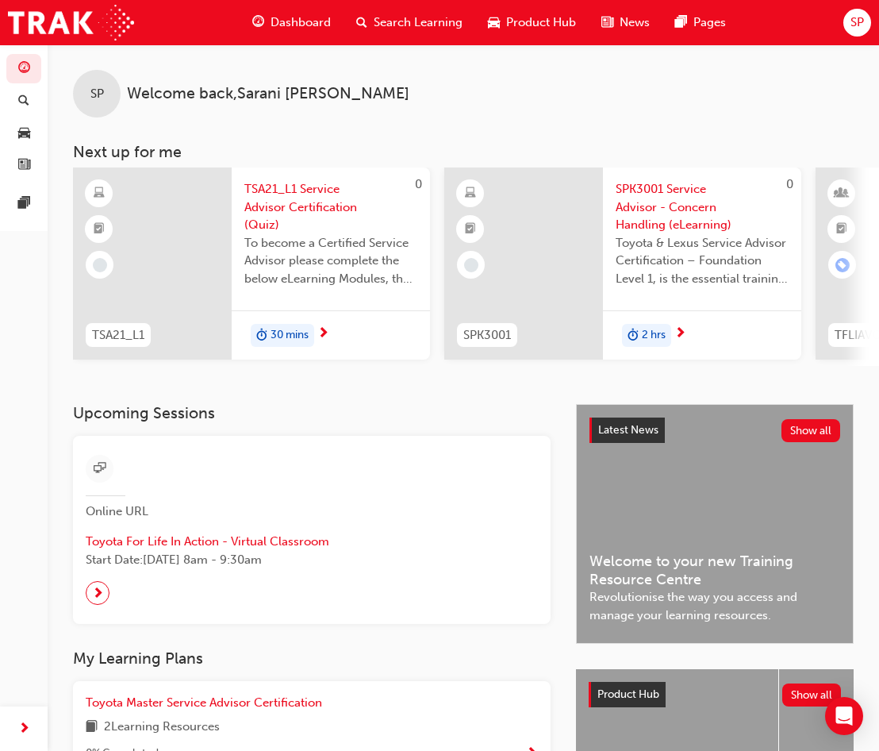
click at [527, 373] on div "SP Welcome back , [PERSON_NAME] Next up for me 0 TSA21_L1 TSA21_L1 Service Advi…" at bounding box center [464, 224] width 832 height 360
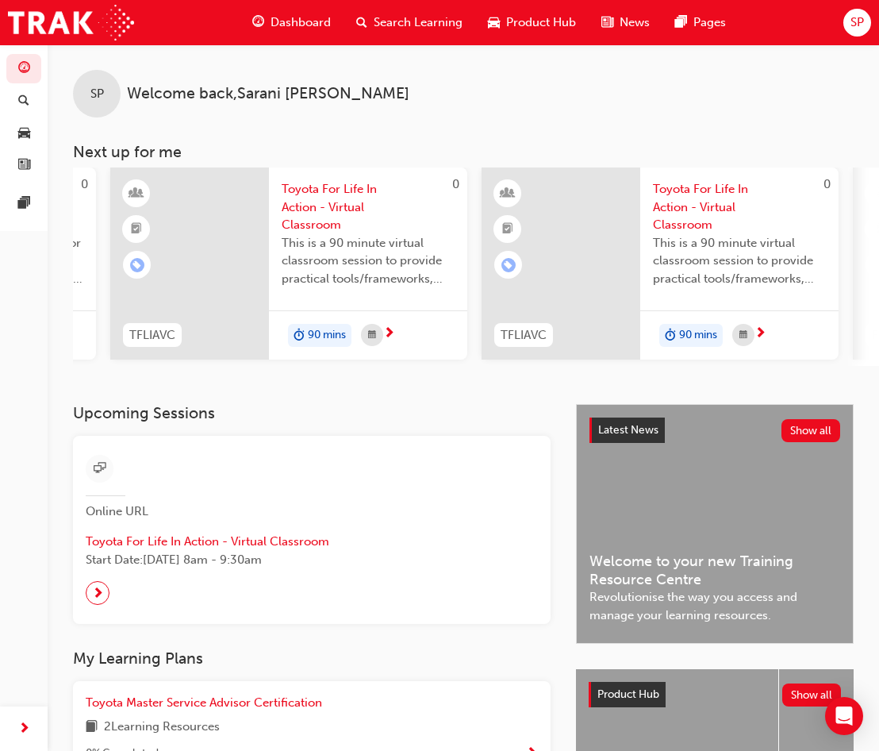
click at [787, 365] on div "0 TFLIAVC Toyota For Life In Action - Virtual Classroom This is a 90 minute vir…" at bounding box center [660, 266] width 357 height 198
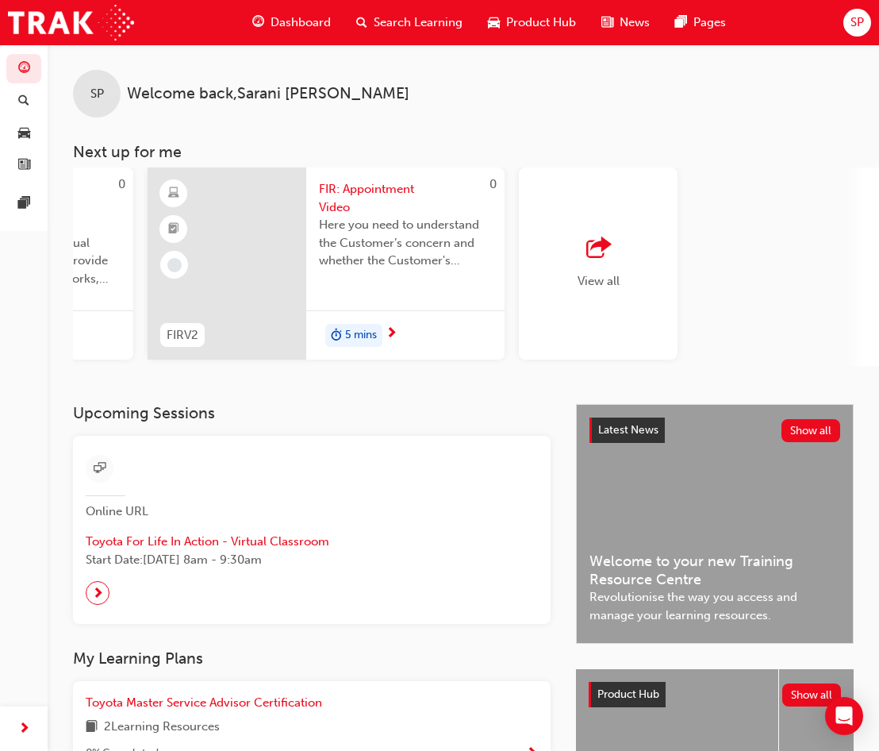
click at [367, 191] on span "FIR: Appointment Video" at bounding box center [405, 198] width 173 height 36
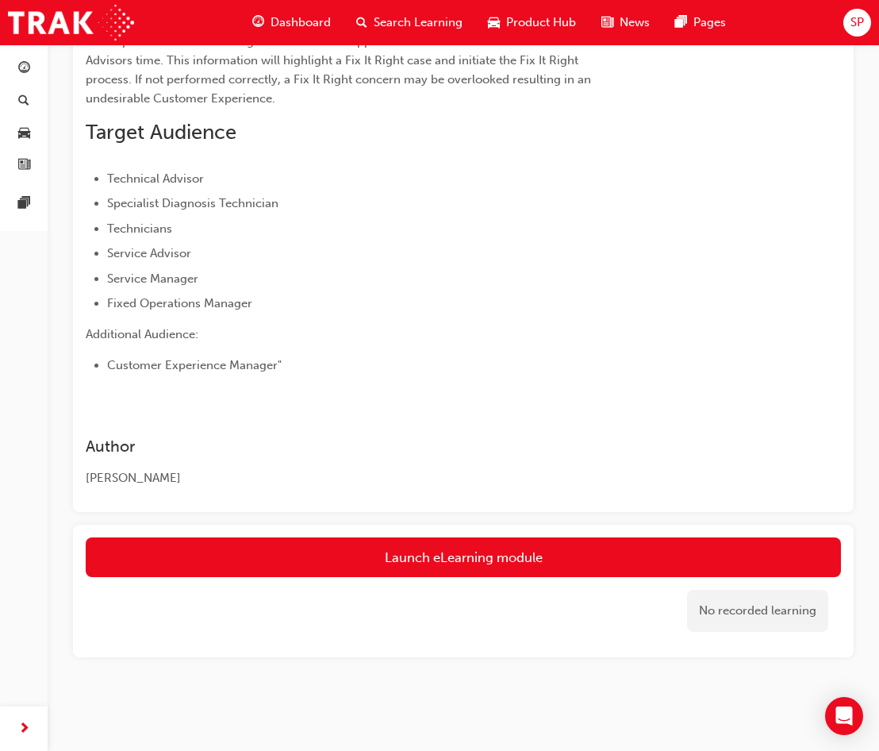
scroll to position [314, 0]
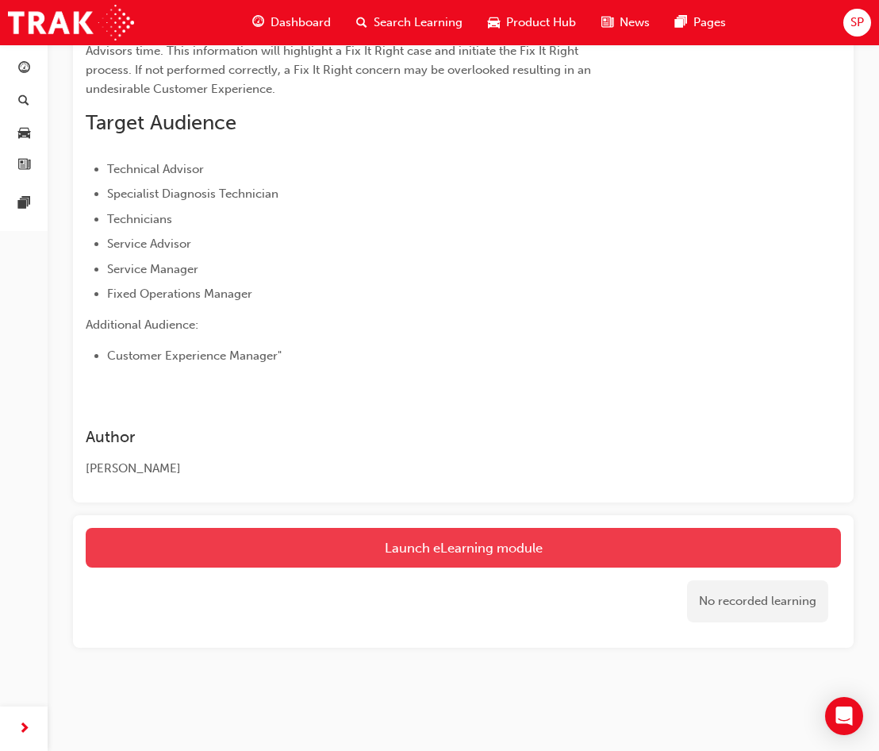
click at [436, 549] on link "Launch eLearning module" at bounding box center [464, 548] width 756 height 40
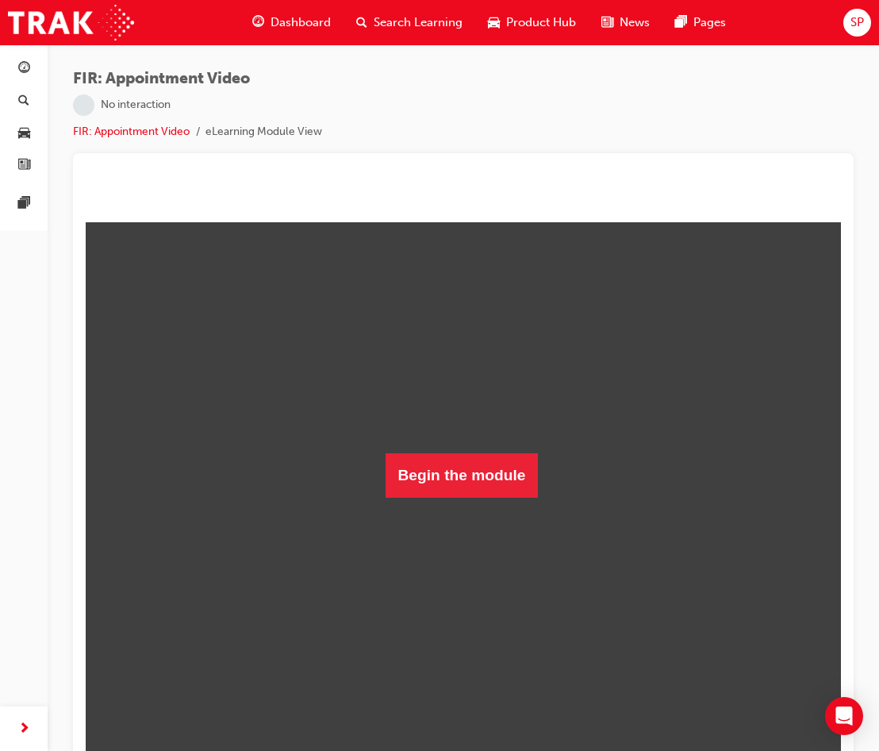
scroll to position [99, 0]
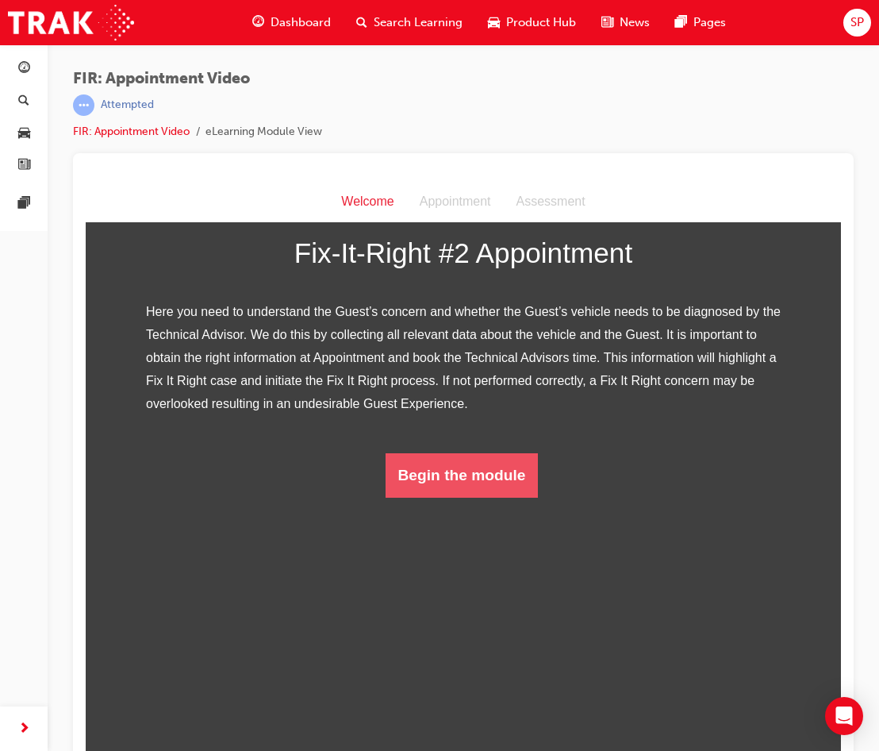
click at [514, 498] on button "Begin the module" at bounding box center [462, 475] width 153 height 44
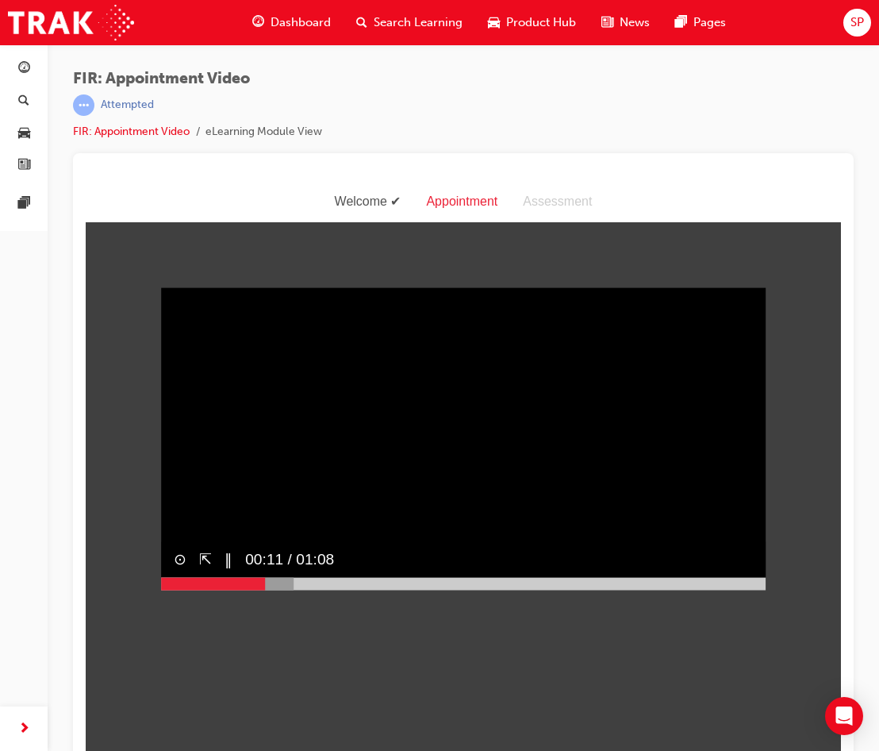
click at [260, 590] on div at bounding box center [227, 583] width 133 height 13
click at [354, 590] on div at bounding box center [266, 583] width 210 height 13
click at [744, 590] on div at bounding box center [463, 583] width 605 height 13
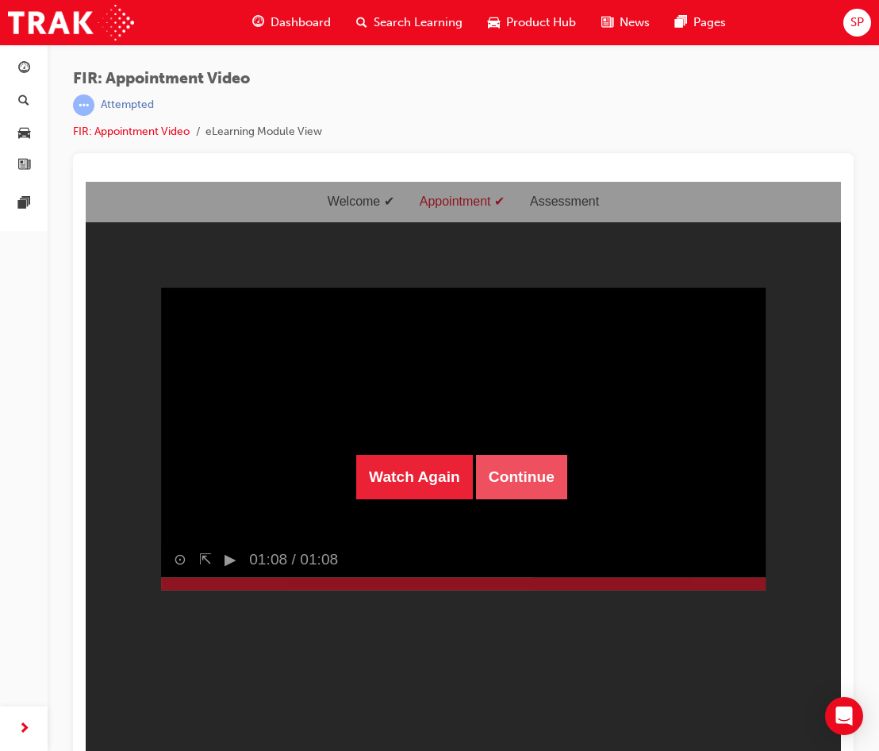
click at [529, 487] on button "Continue" at bounding box center [521, 477] width 91 height 44
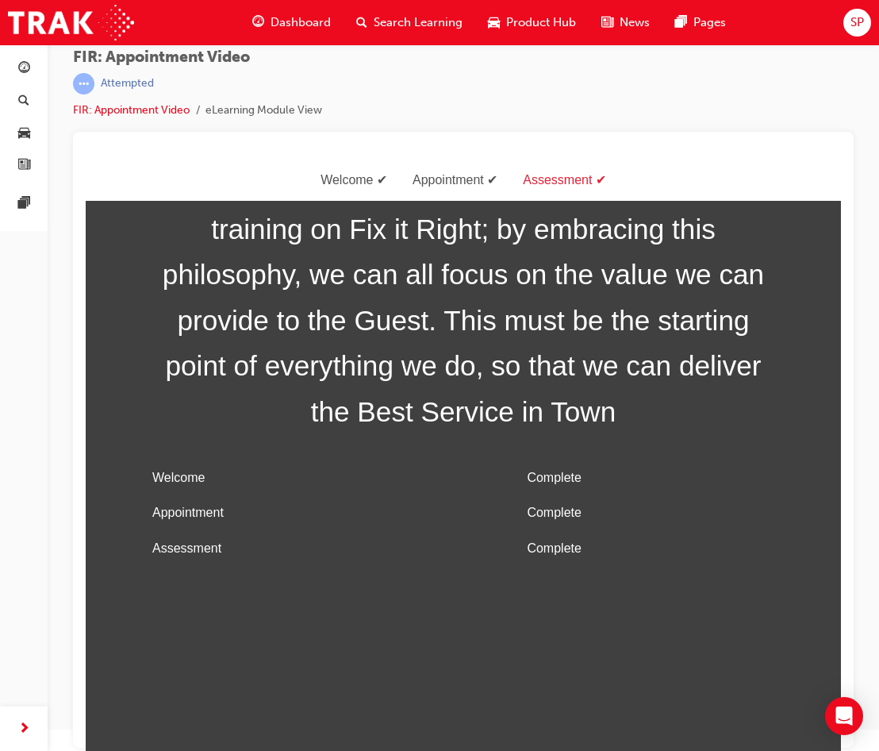
scroll to position [0, 0]
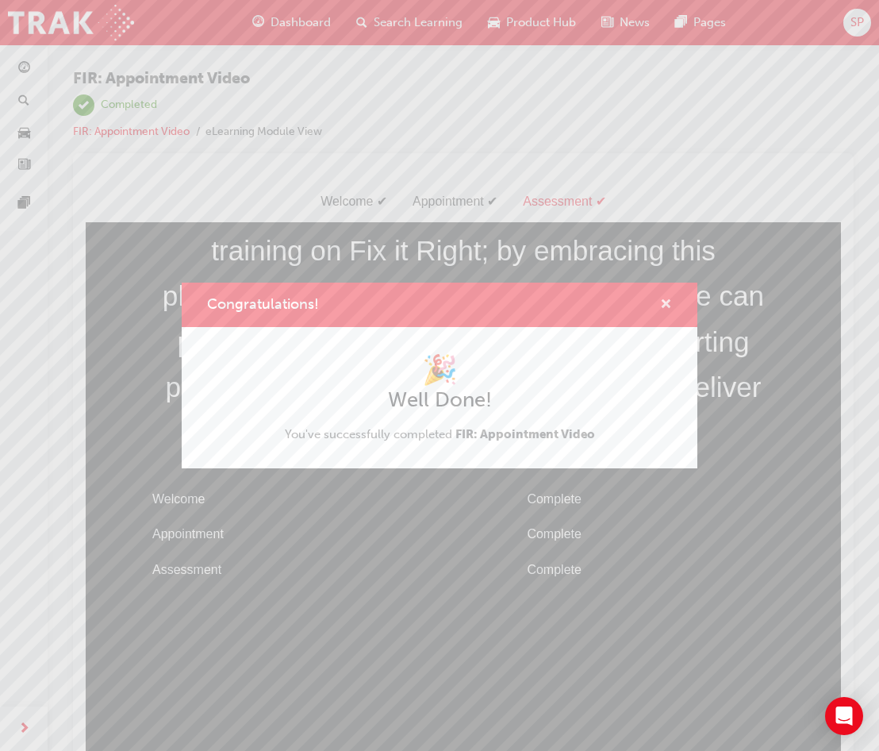
drag, startPoint x: 668, startPoint y: 302, endPoint x: 576, endPoint y: 145, distance: 182.1
click at [668, 302] on span "cross-icon" at bounding box center [666, 305] width 12 height 14
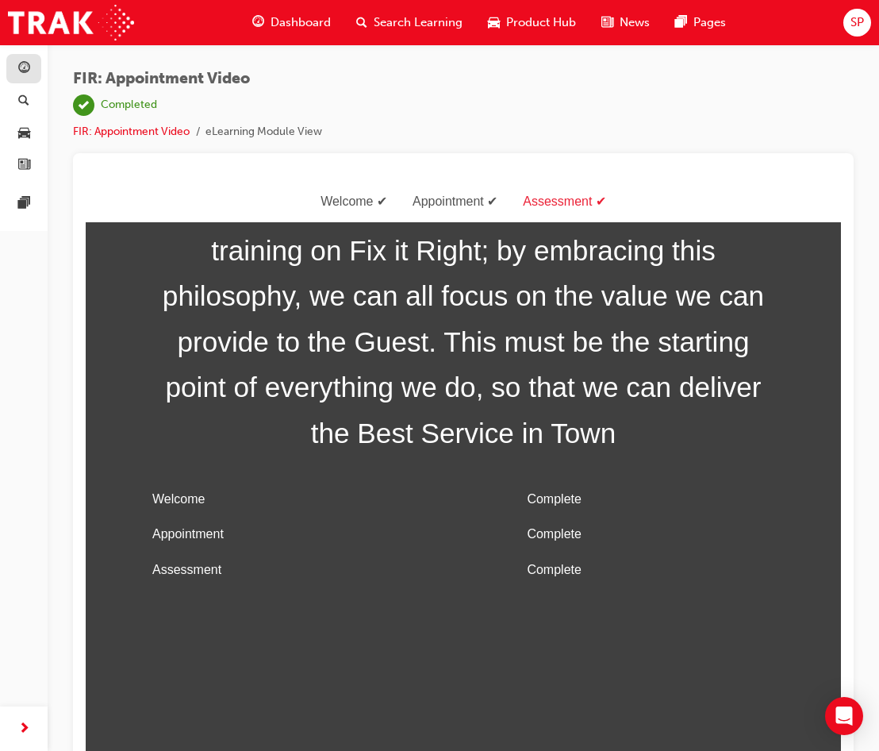
click at [30, 79] on link "button" at bounding box center [23, 68] width 35 height 29
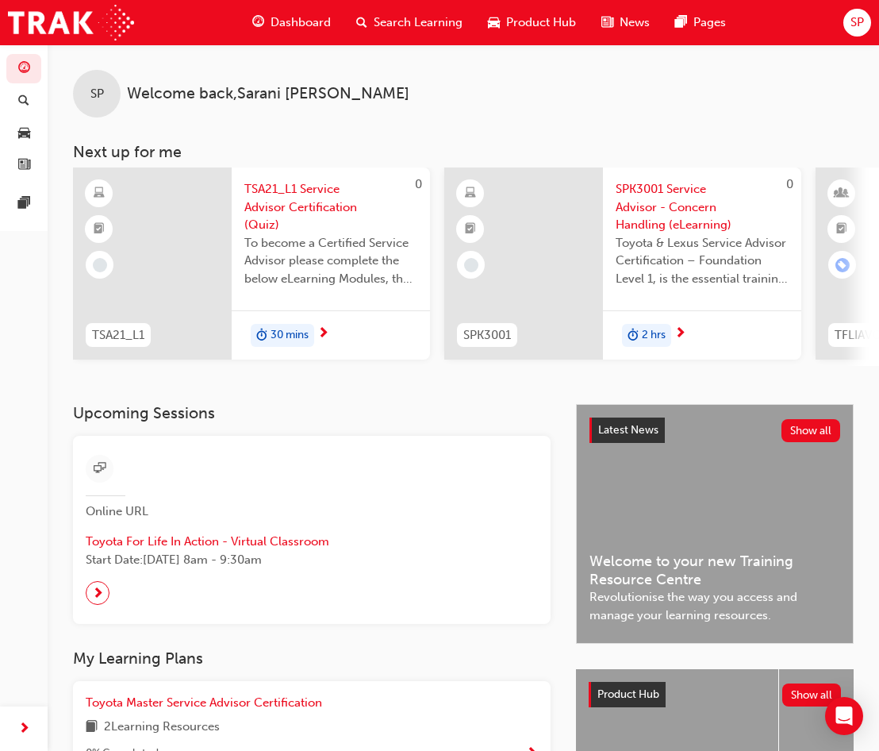
click at [812, 375] on div "SP Welcome back , [PERSON_NAME] Next up for me 0 TSA21_L1 TSA21_L1 Service Advi…" at bounding box center [464, 224] width 832 height 360
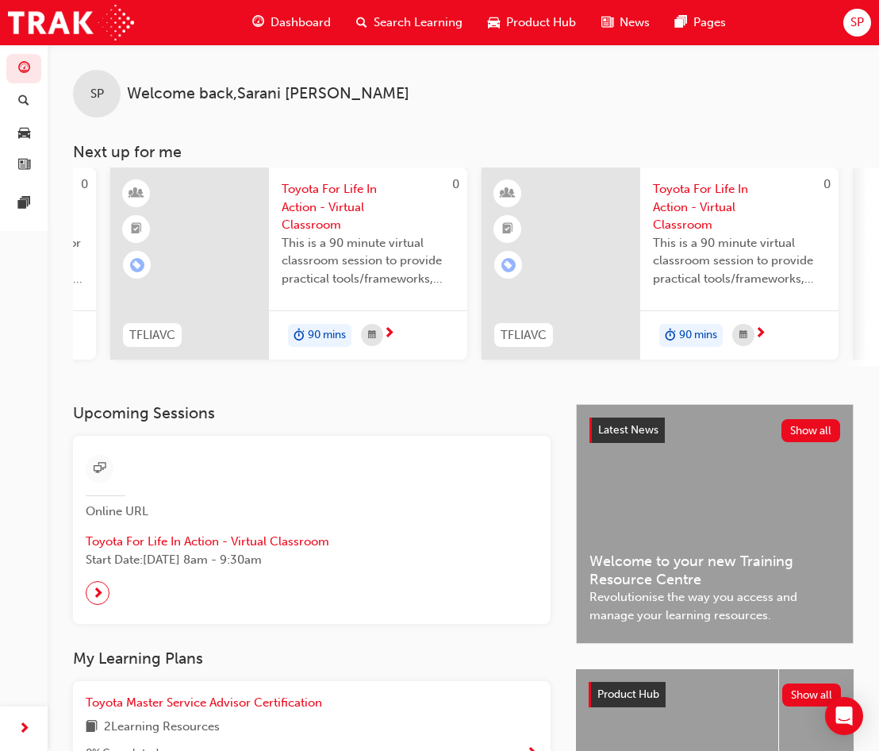
scroll to position [0, 1411]
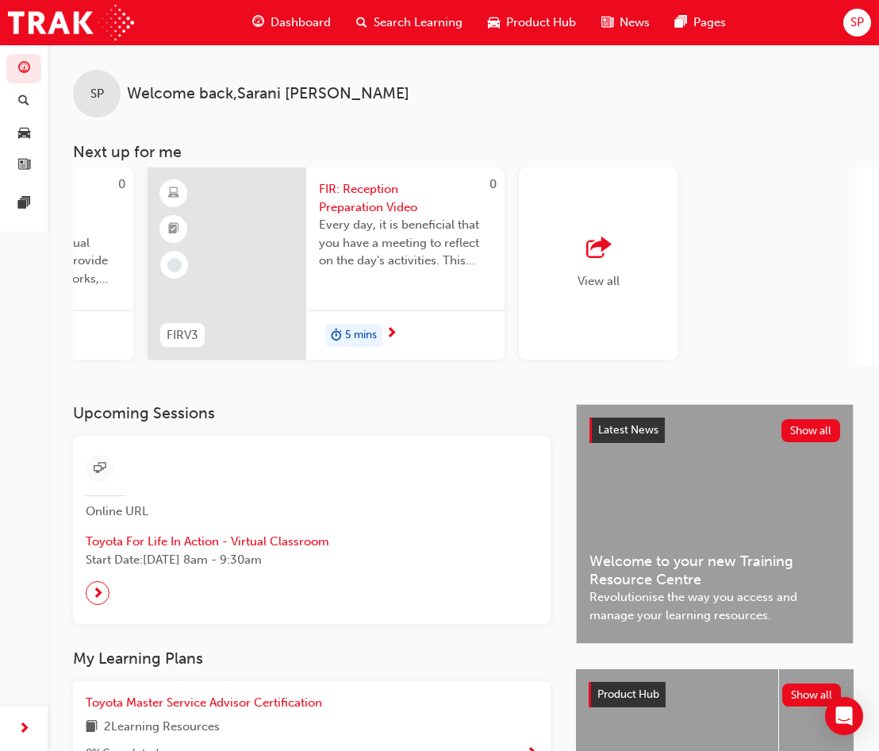
click at [583, 232] on div "View all" at bounding box center [598, 263] width 159 height 192
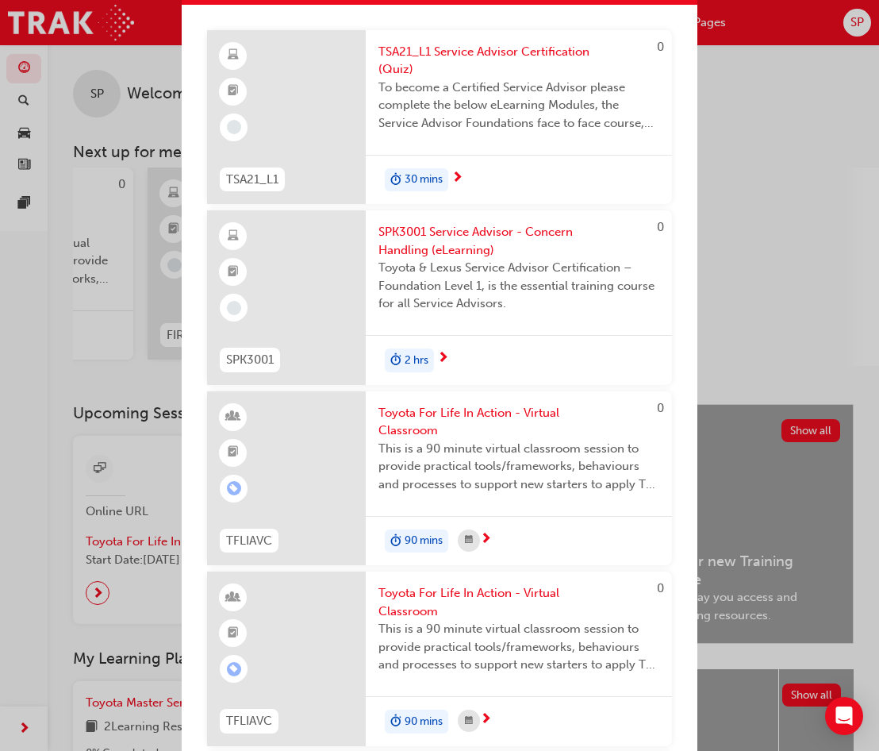
scroll to position [0, 0]
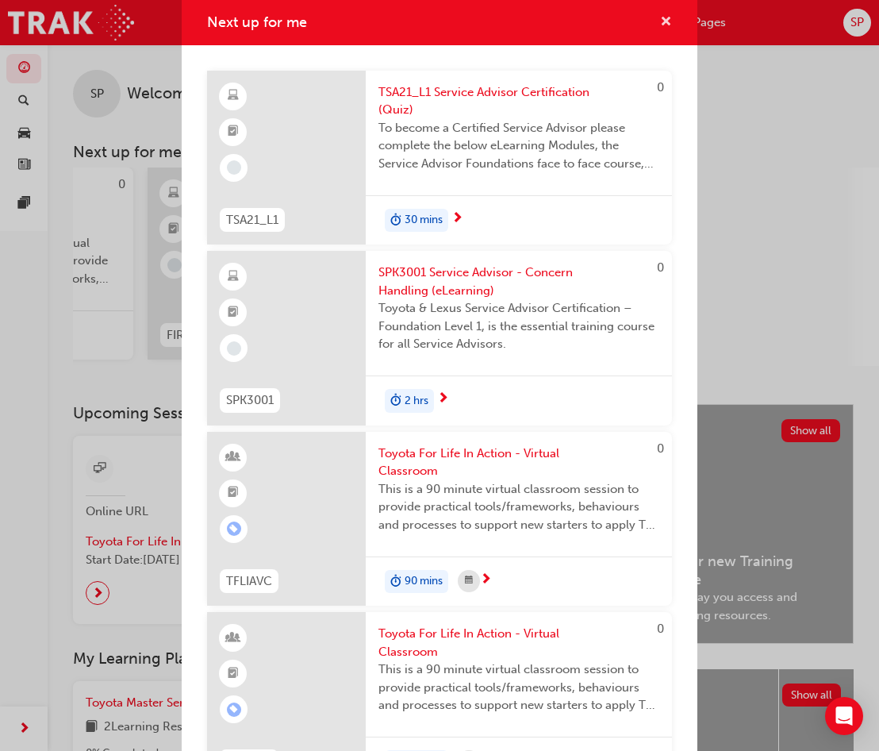
click at [660, 18] on span "cross-icon" at bounding box center [666, 23] width 12 height 14
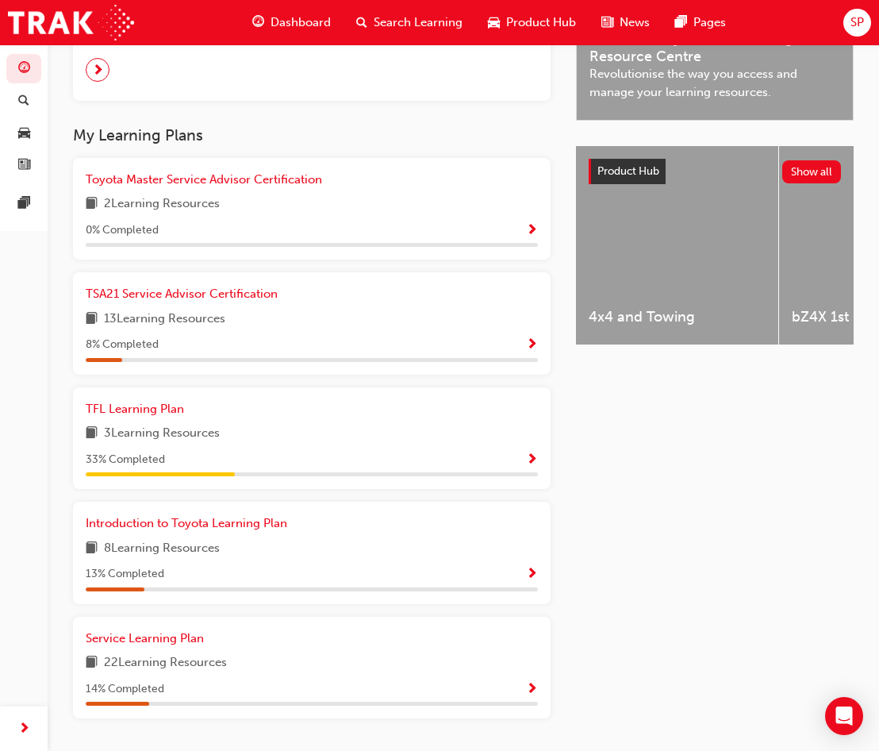
scroll to position [495, 0]
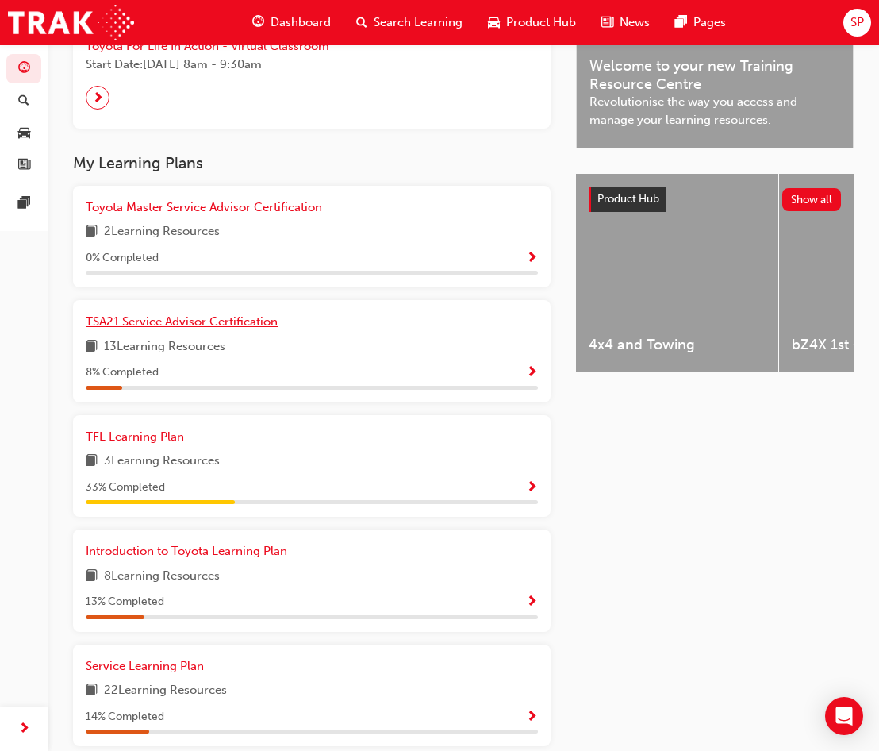
click at [249, 329] on span "TSA21 Service Advisor Certification" at bounding box center [182, 321] width 192 height 14
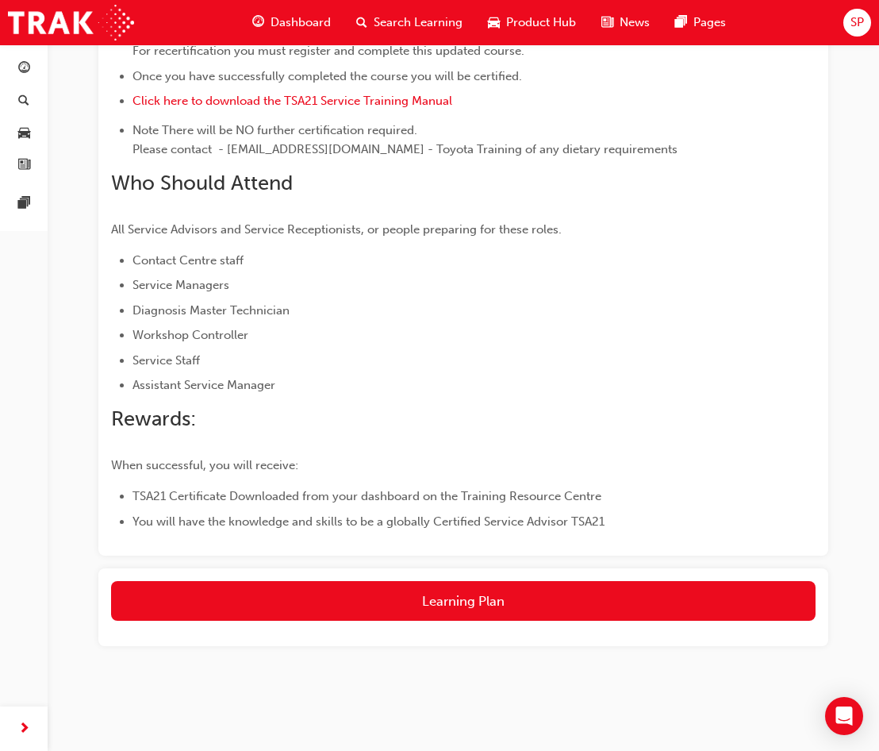
scroll to position [815, 0]
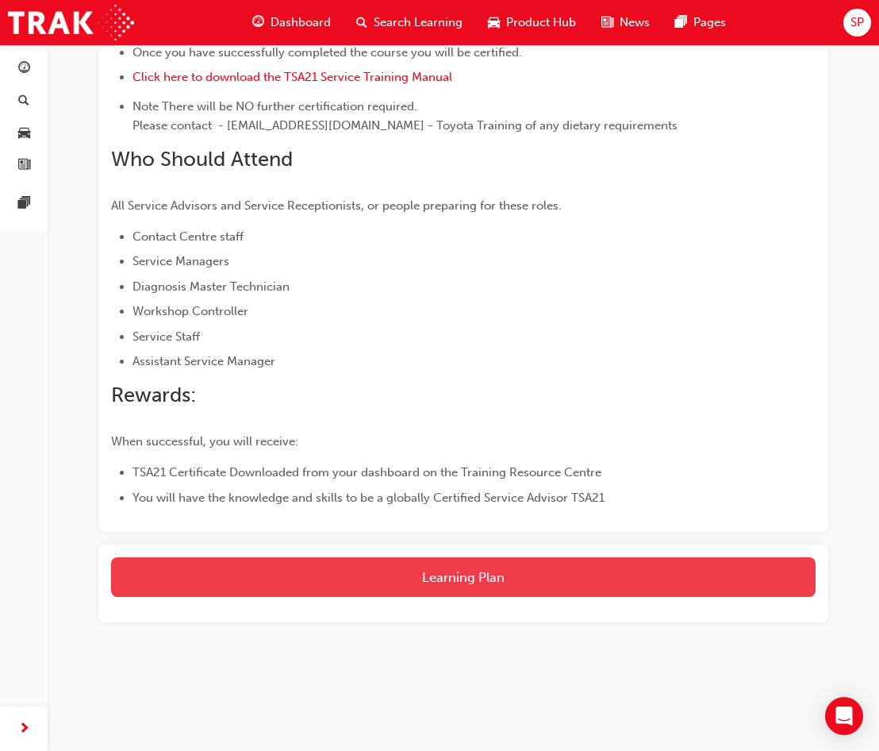
click at [510, 571] on button "Learning Plan" at bounding box center [463, 577] width 705 height 40
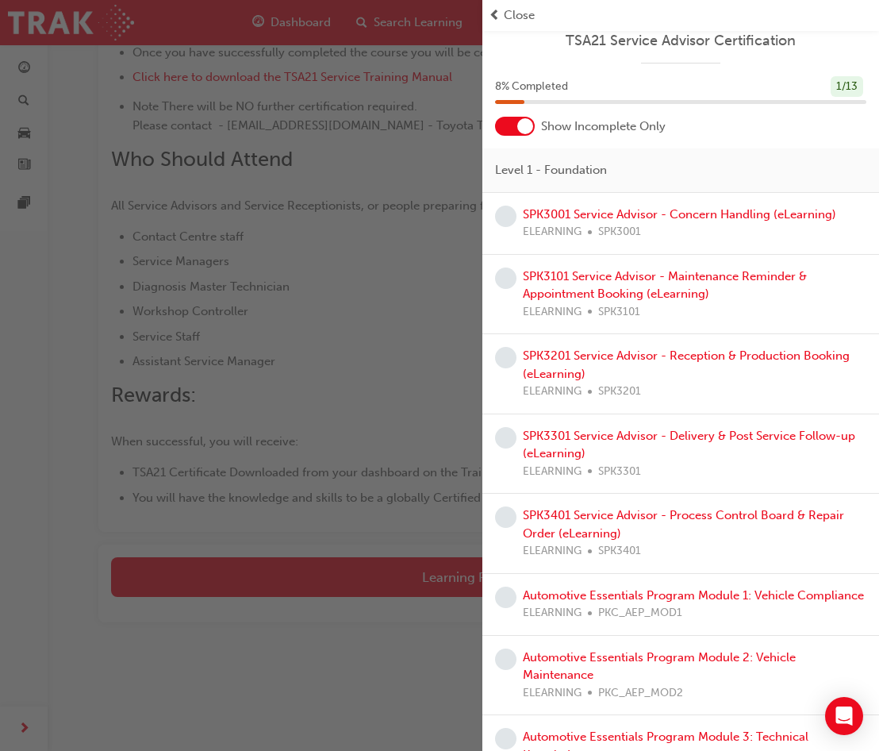
scroll to position [0, 0]
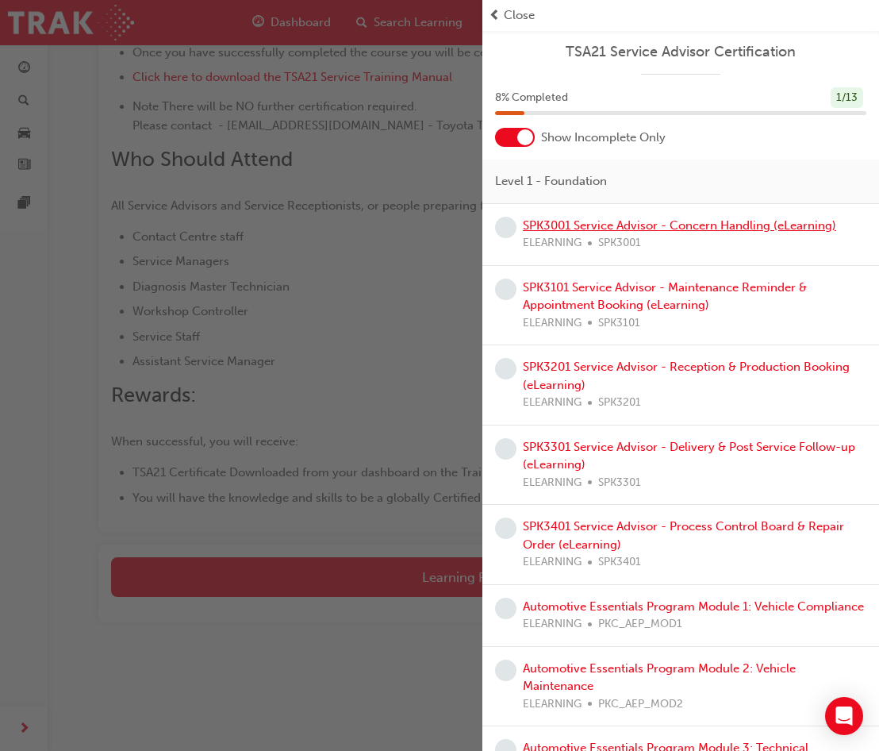
click at [641, 228] on link "SPK3001 Service Advisor - Concern Handling (eLearning)" at bounding box center [680, 225] width 314 height 14
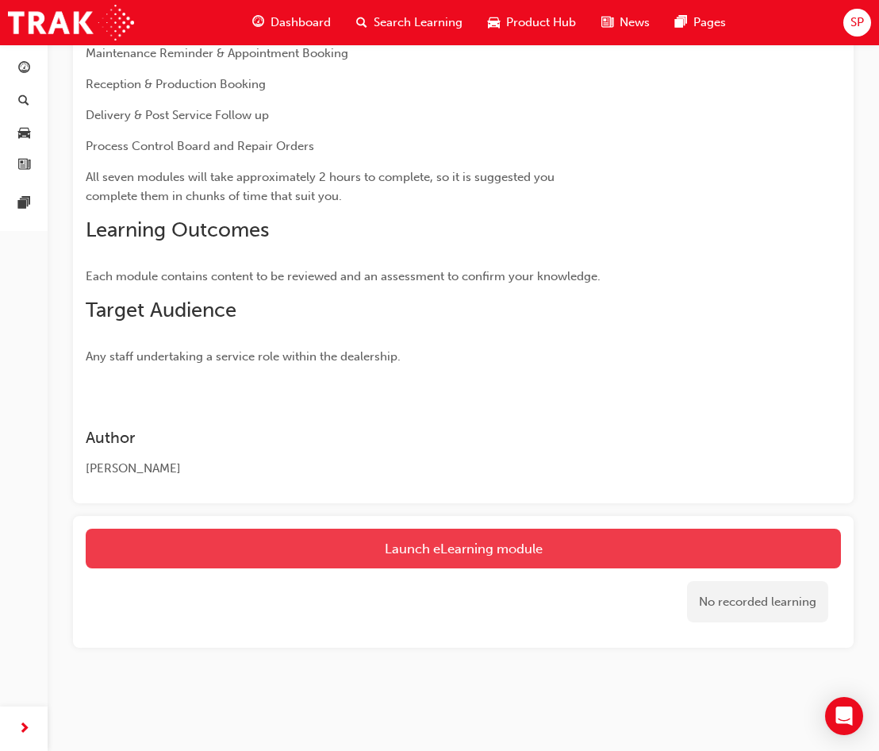
click at [531, 538] on link "Launch eLearning module" at bounding box center [464, 549] width 756 height 40
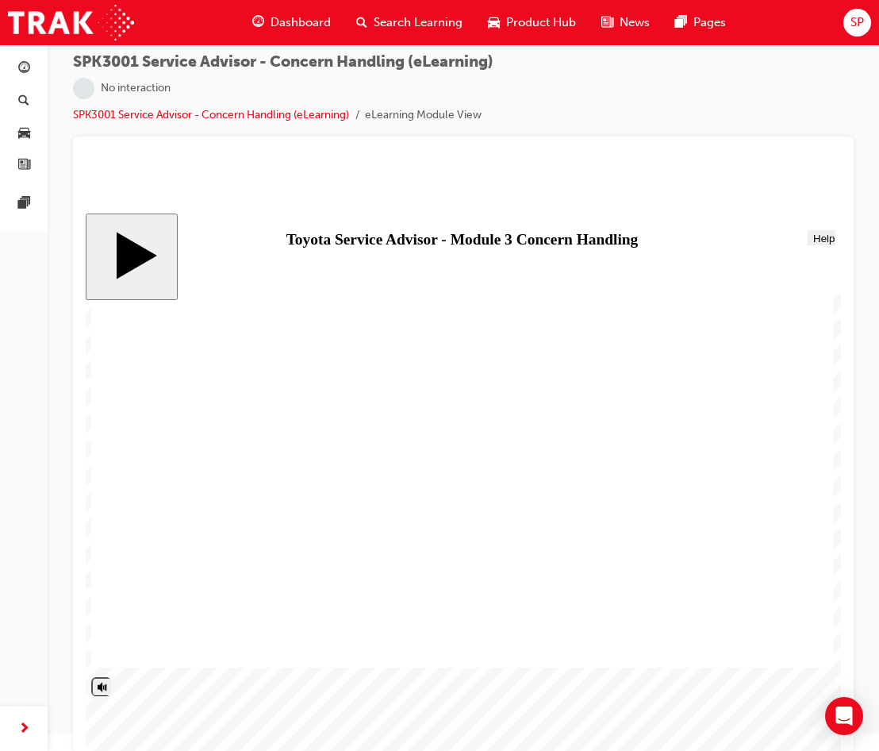
scroll to position [21, 0]
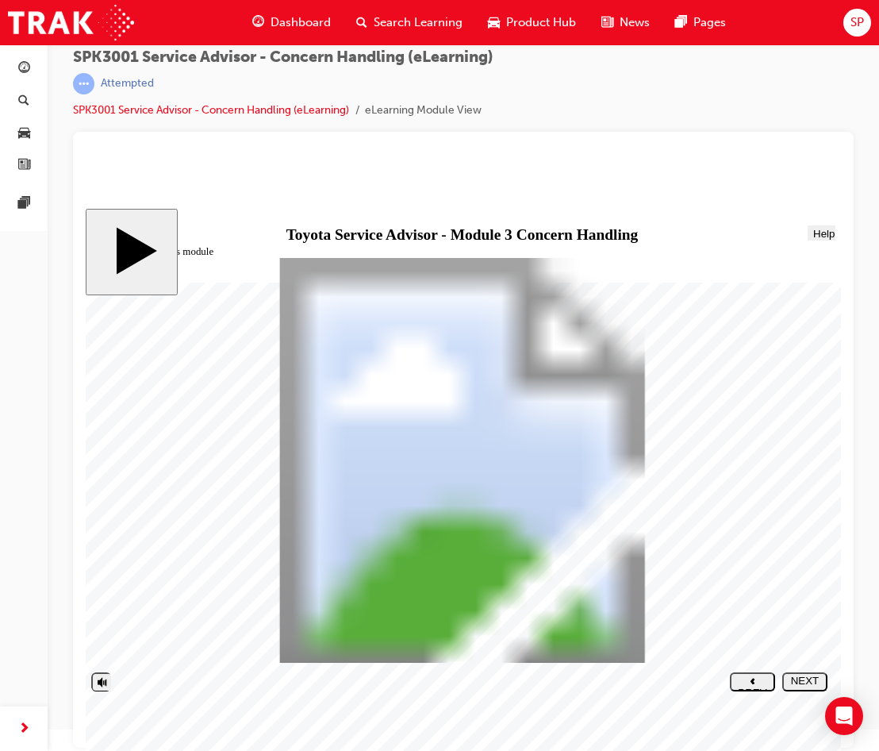
click at [813, 687] on div "NEXT" at bounding box center [805, 687] width 33 height 24
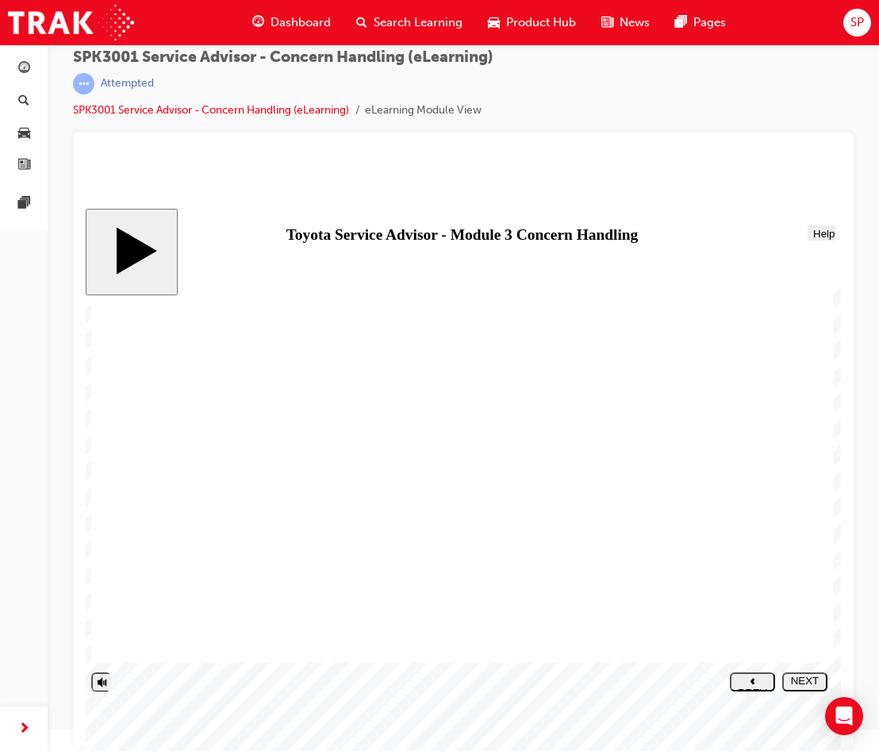
click at [812, 687] on div "NEXT" at bounding box center [805, 687] width 33 height 24
drag, startPoint x: 448, startPoint y: 487, endPoint x: 648, endPoint y: 593, distance: 225.5
drag, startPoint x: 498, startPoint y: 587, endPoint x: 711, endPoint y: 369, distance: 304.8
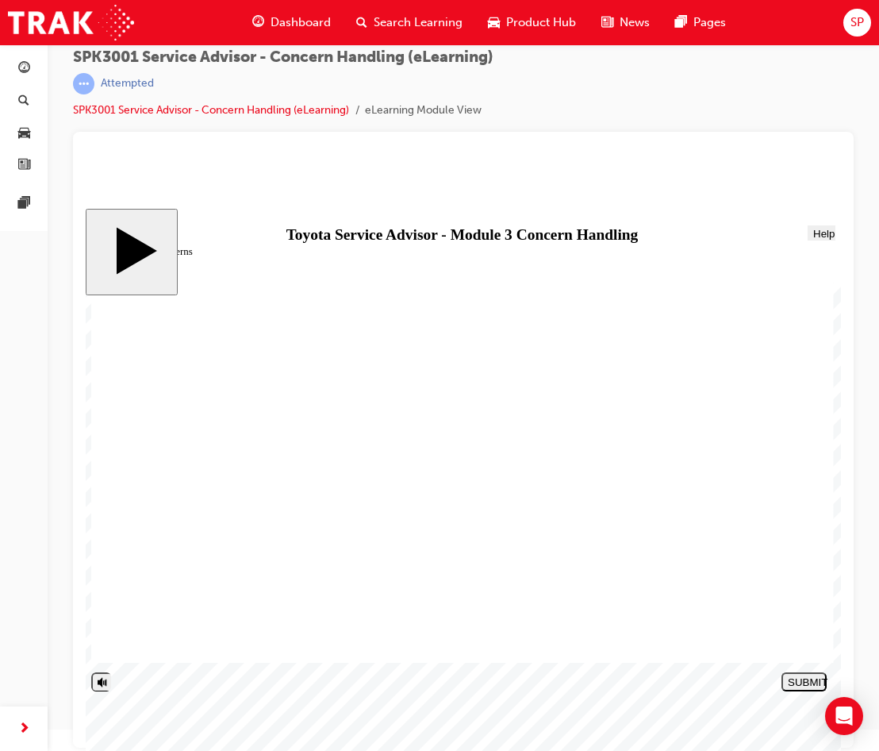
drag, startPoint x: 494, startPoint y: 385, endPoint x: 714, endPoint y: 492, distance: 244.6
click at [790, 683] on div "NEXT" at bounding box center [805, 687] width 33 height 24
